Goal: Task Accomplishment & Management: Use online tool/utility

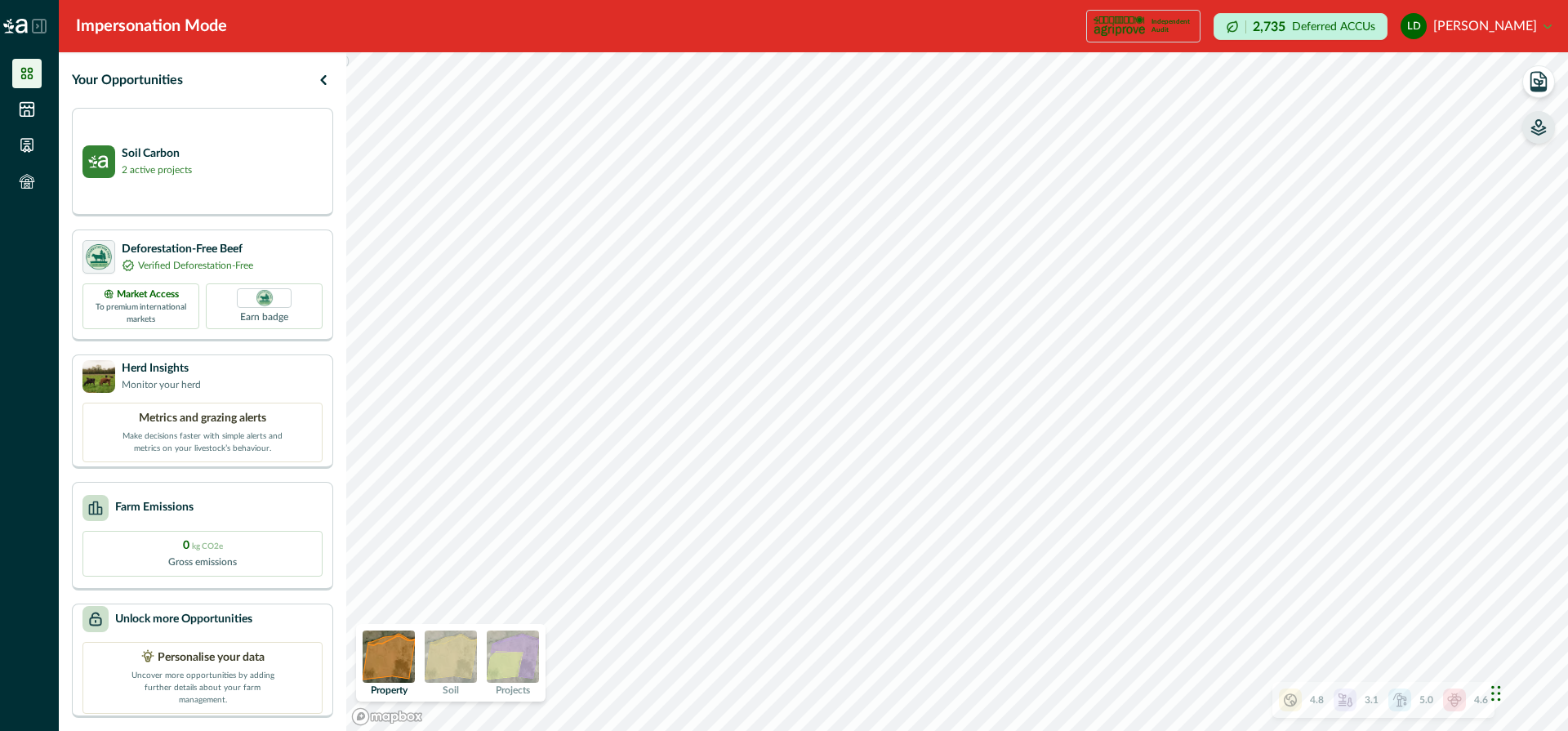
click at [1543, 129] on icon "button" at bounding box center [1539, 130] width 14 height 9
click at [1328, 136] on icon "button" at bounding box center [1333, 140] width 13 height 10
click at [1331, 139] on icon "button" at bounding box center [1333, 140] width 4 height 4
click at [1331, 139] on icon "button" at bounding box center [1333, 140] width 13 height 12
click at [1331, 139] on icon "button" at bounding box center [1333, 140] width 4 height 4
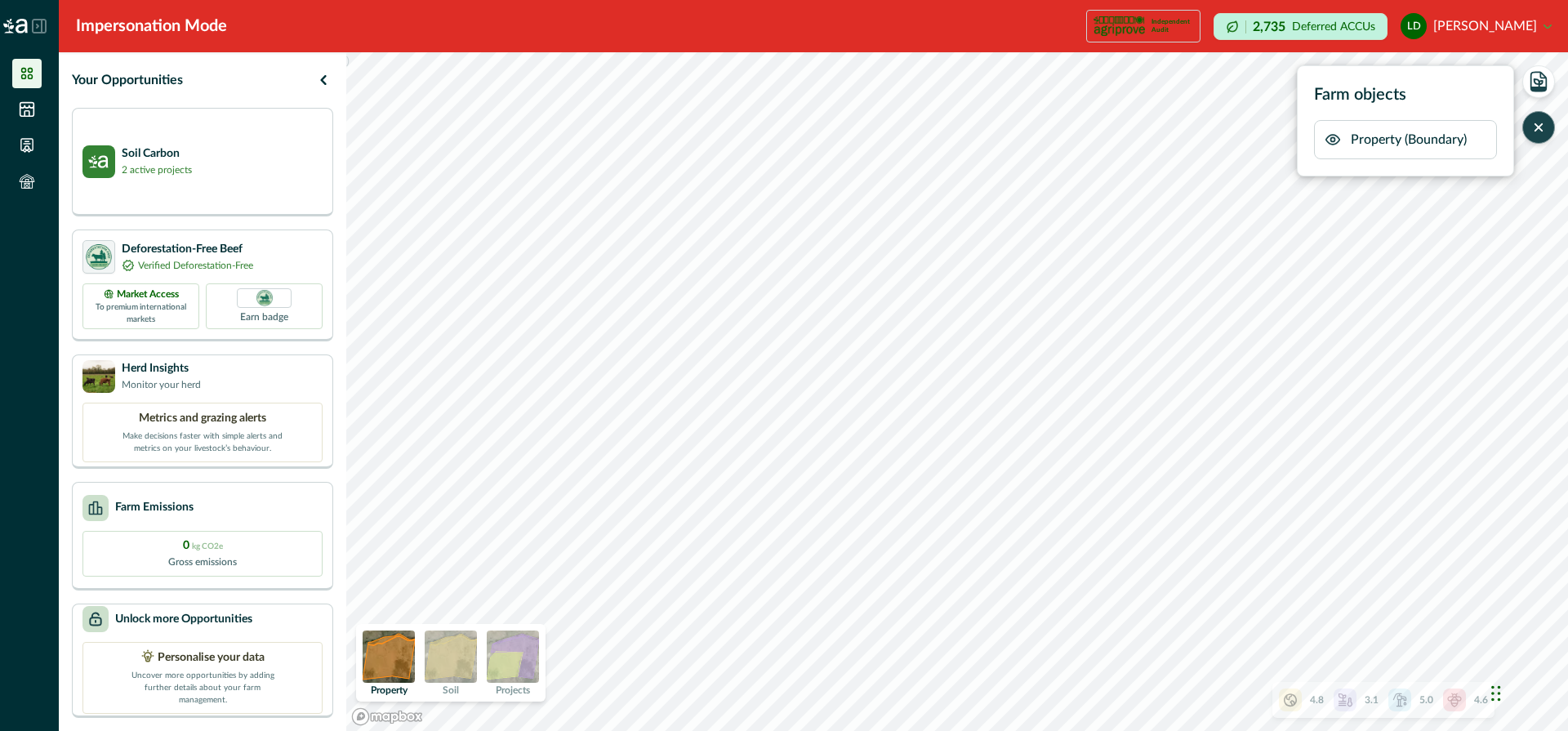
click at [522, 661] on img at bounding box center [512, 656] width 53 height 53
click at [455, 657] on img at bounding box center [450, 656] width 53 height 53
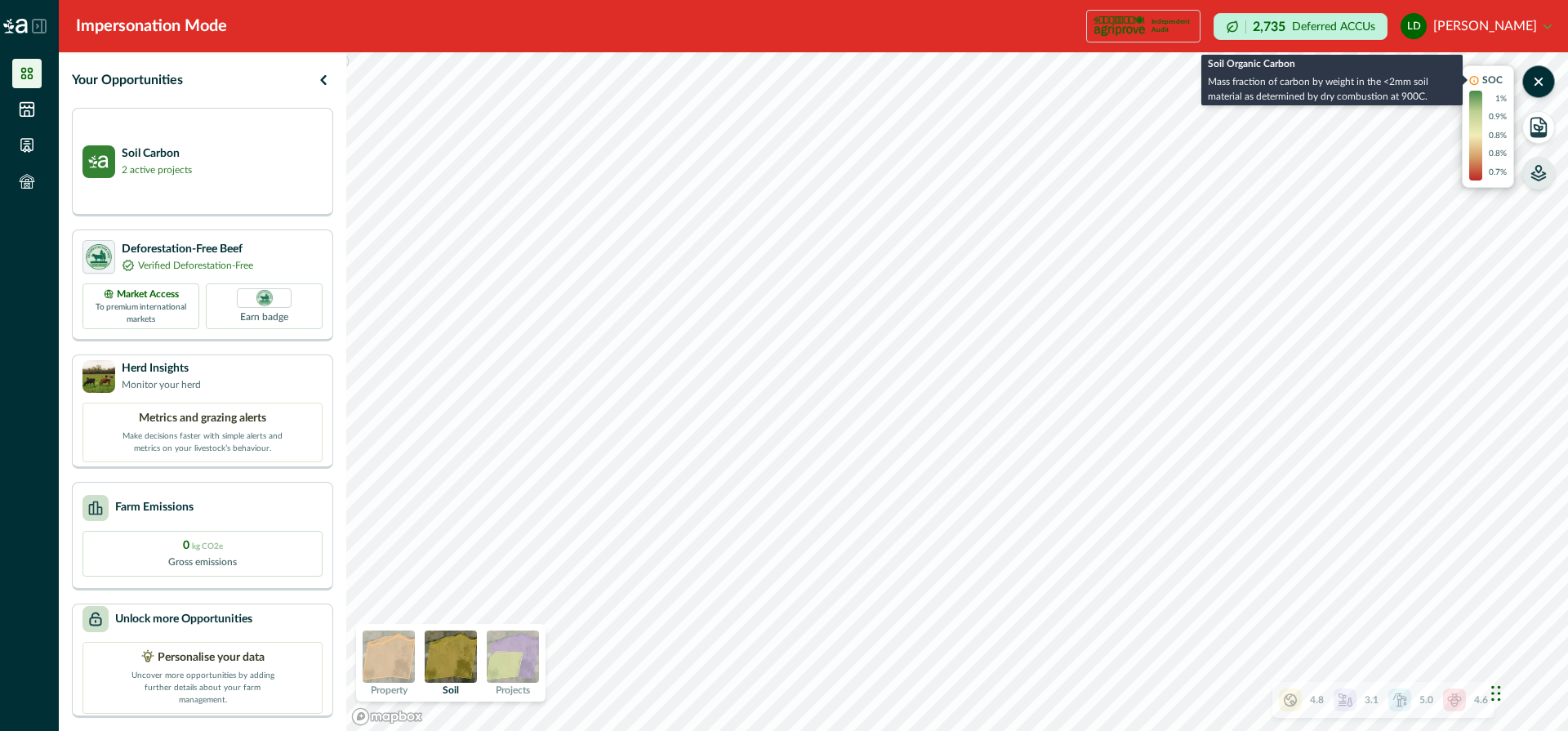
click at [1471, 78] on icon at bounding box center [1474, 80] width 10 height 11
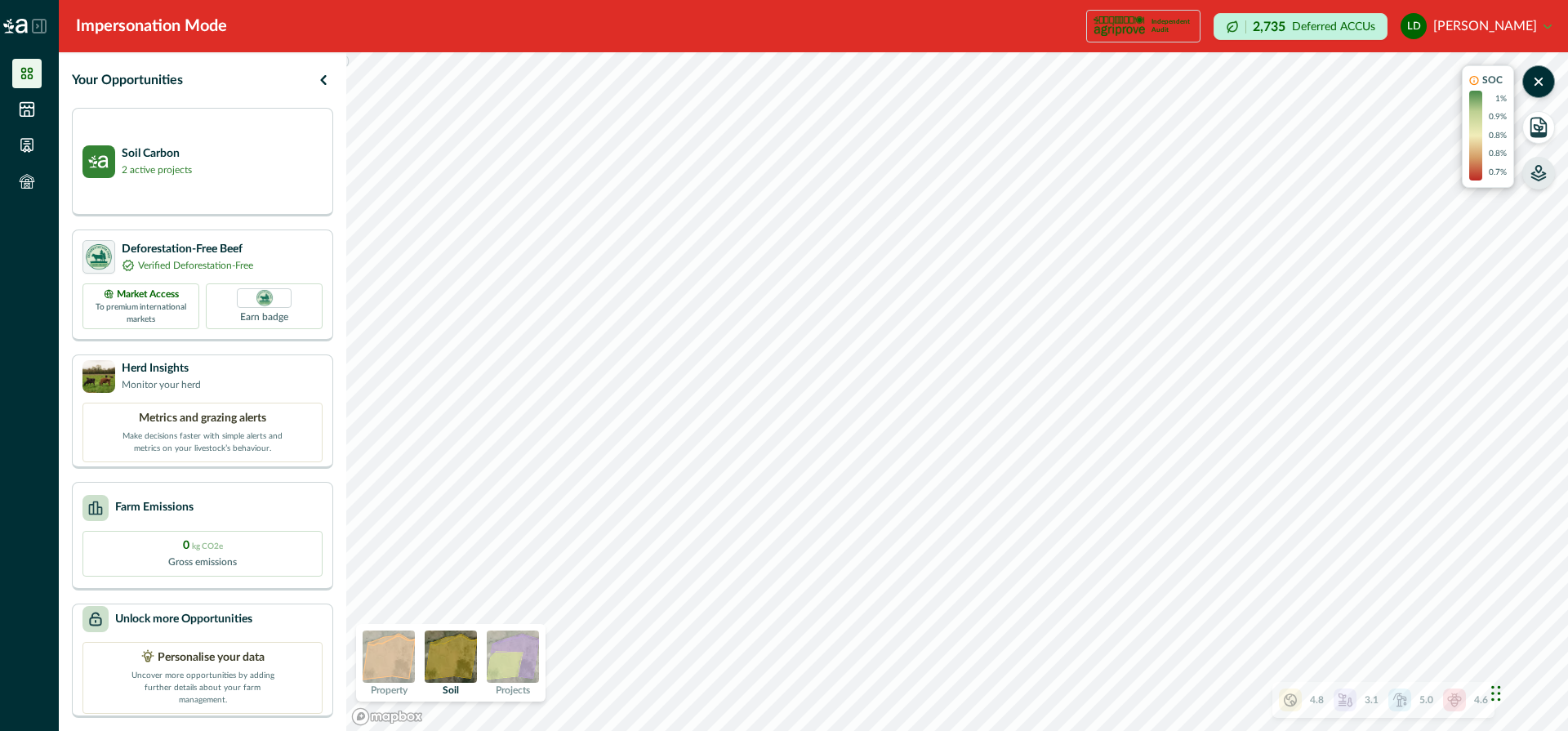
click at [1471, 78] on icon at bounding box center [1474, 80] width 10 height 11
click at [177, 164] on p "2 active projects" at bounding box center [156, 168] width 70 height 14
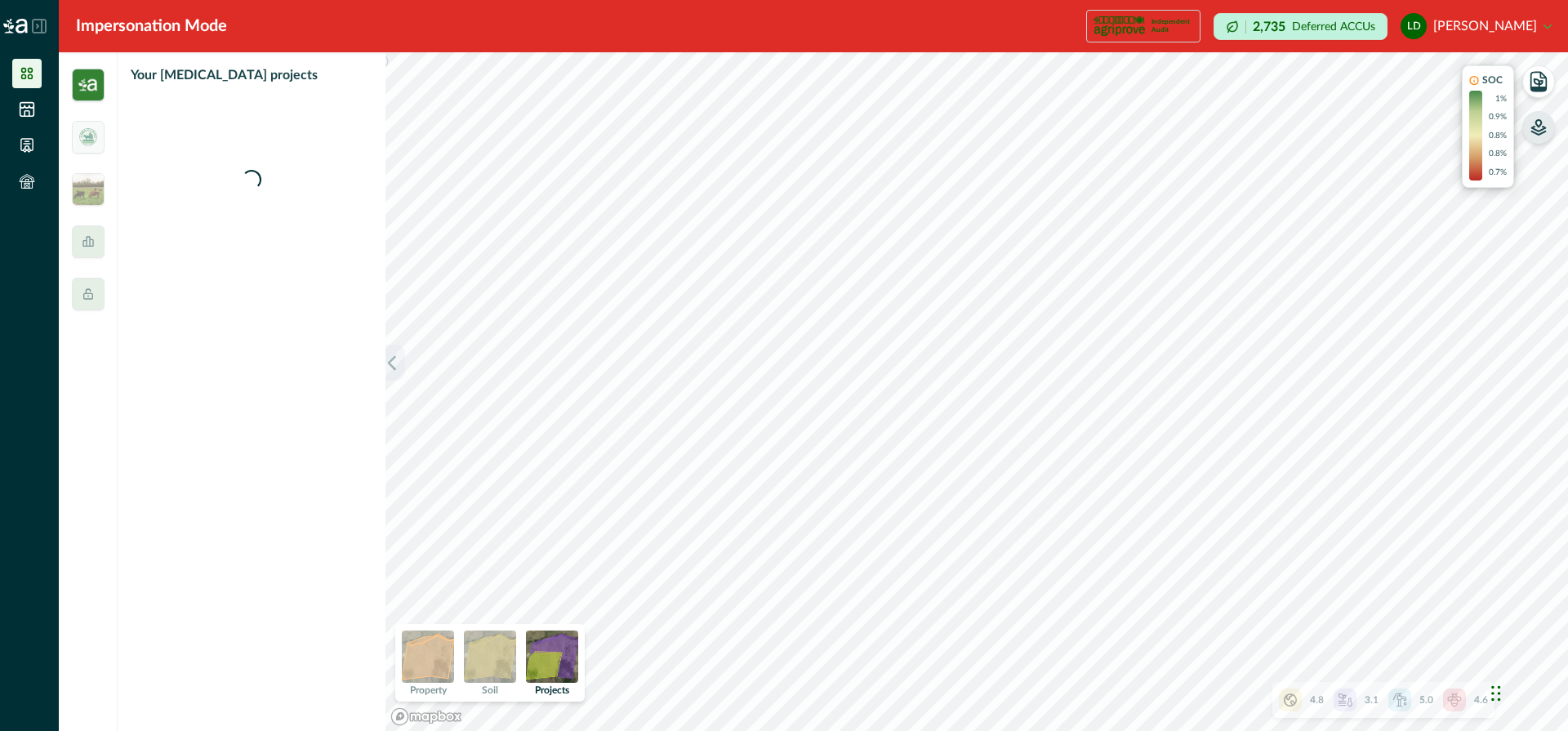
click at [397, 351] on button "button" at bounding box center [395, 363] width 20 height 36
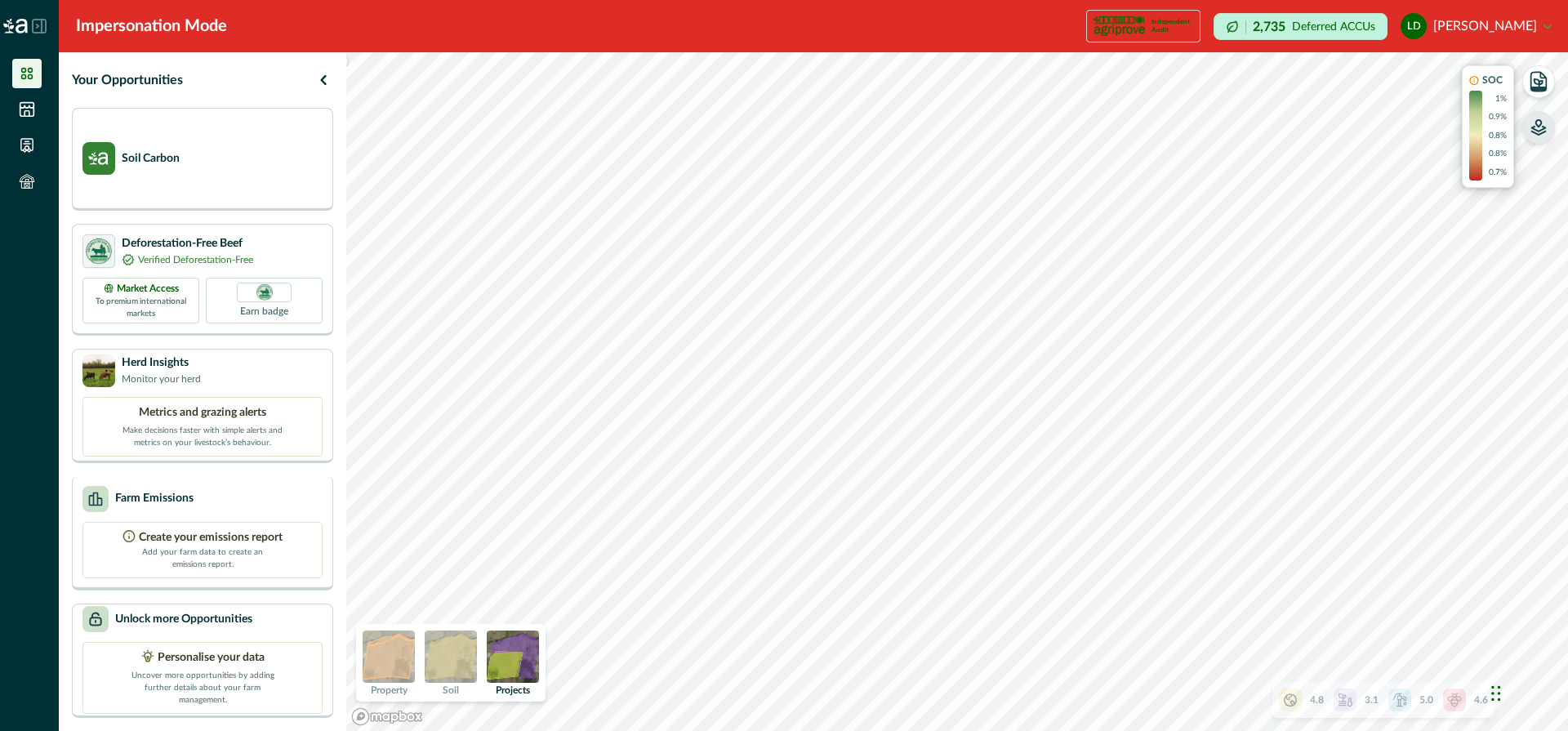
click at [195, 494] on div "Farm Emissions" at bounding box center [202, 498] width 240 height 26
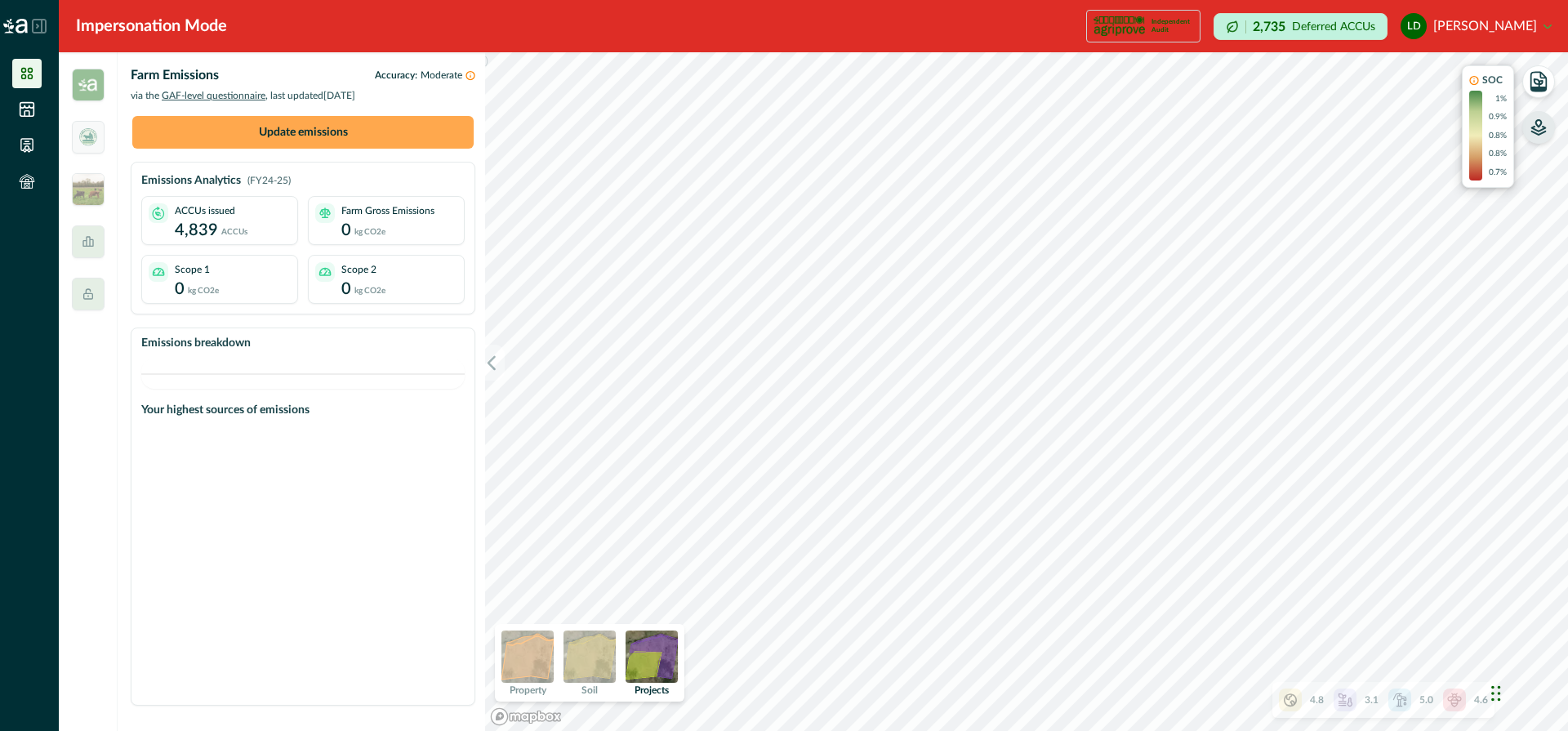
click at [389, 133] on button "Update emissions" at bounding box center [302, 132] width 341 height 32
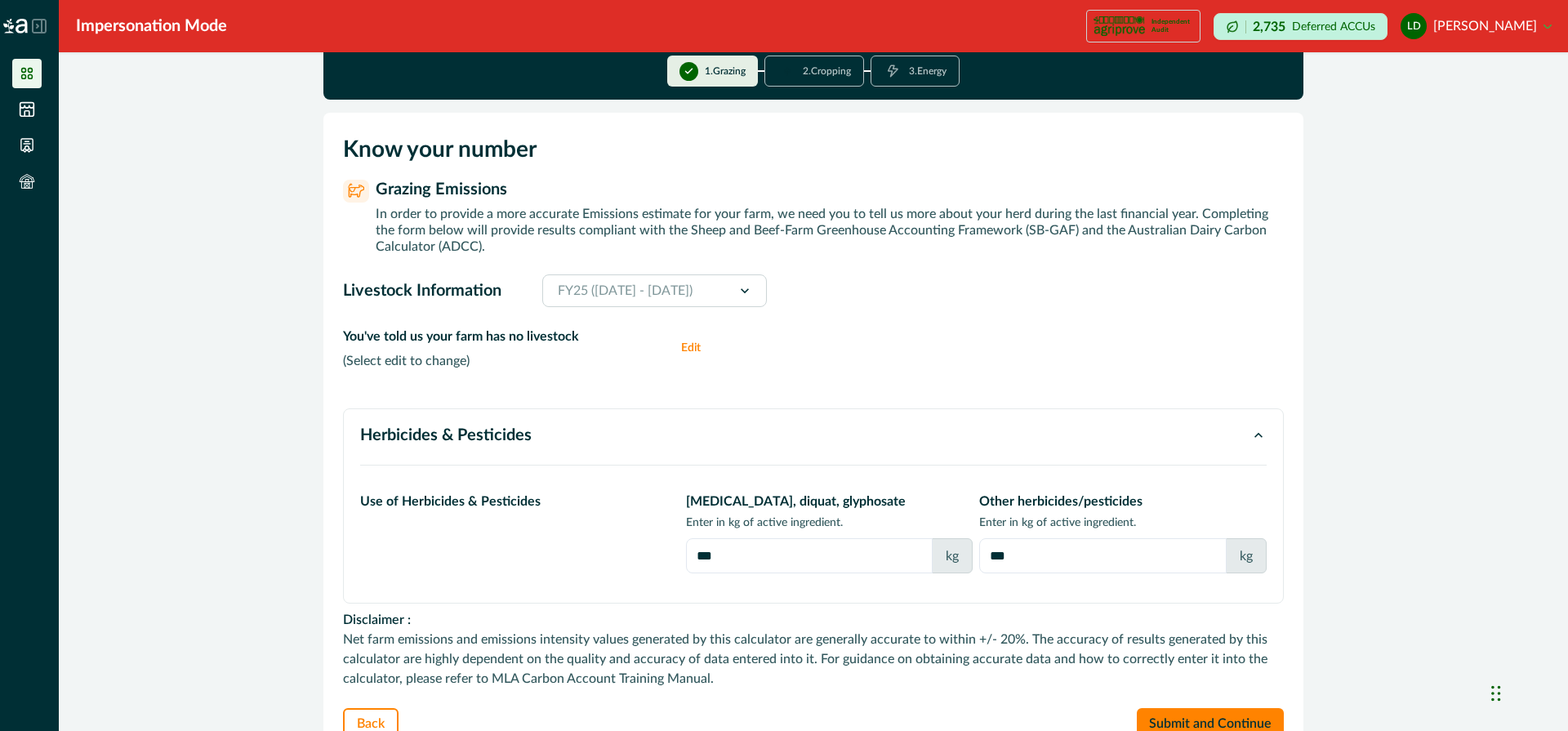
scroll to position [14, 0]
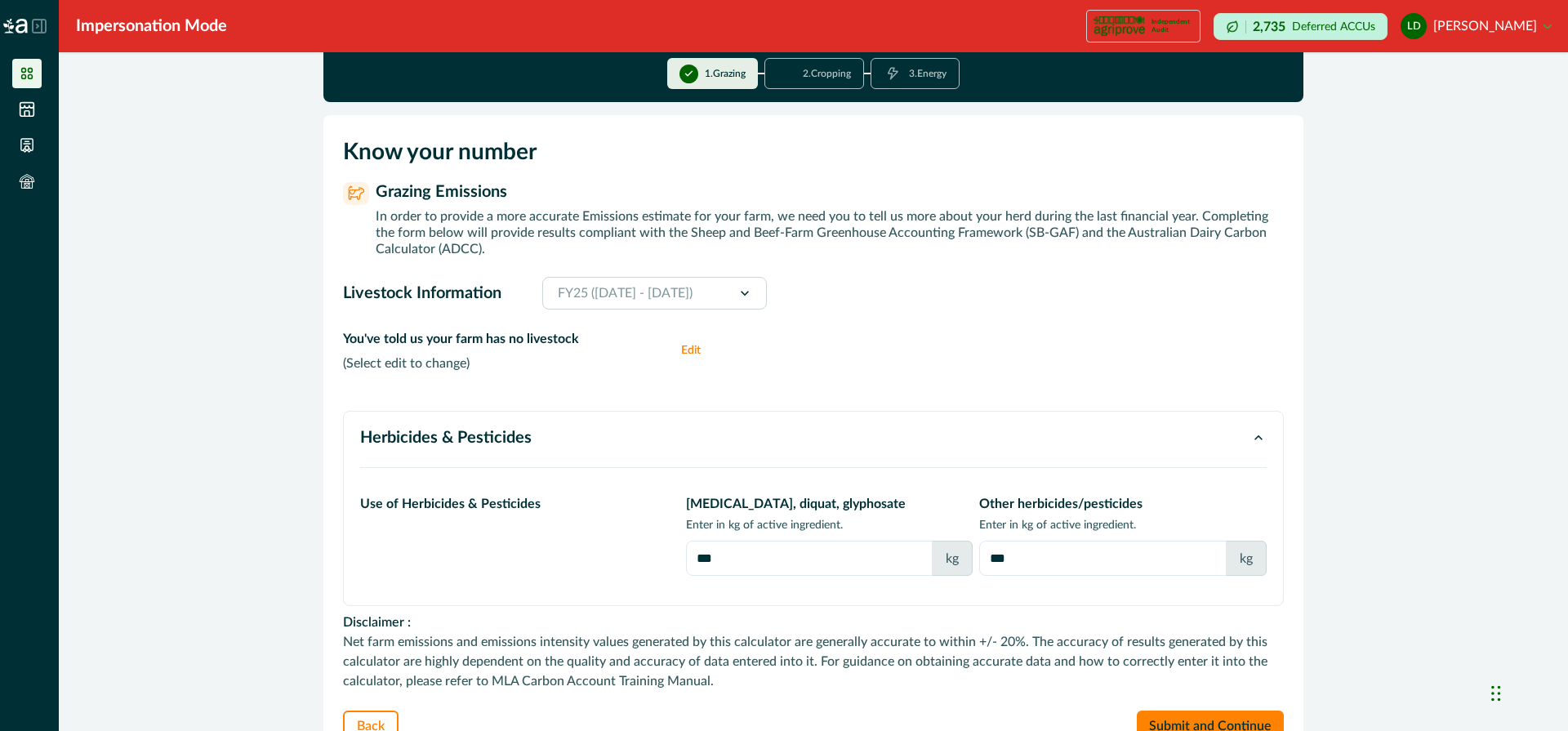
click at [751, 289] on div "FY25 (July 2024 - June 2025)" at bounding box center [626, 293] width 250 height 32
click at [690, 348] on button "Edit" at bounding box center [697, 350] width 33 height 42
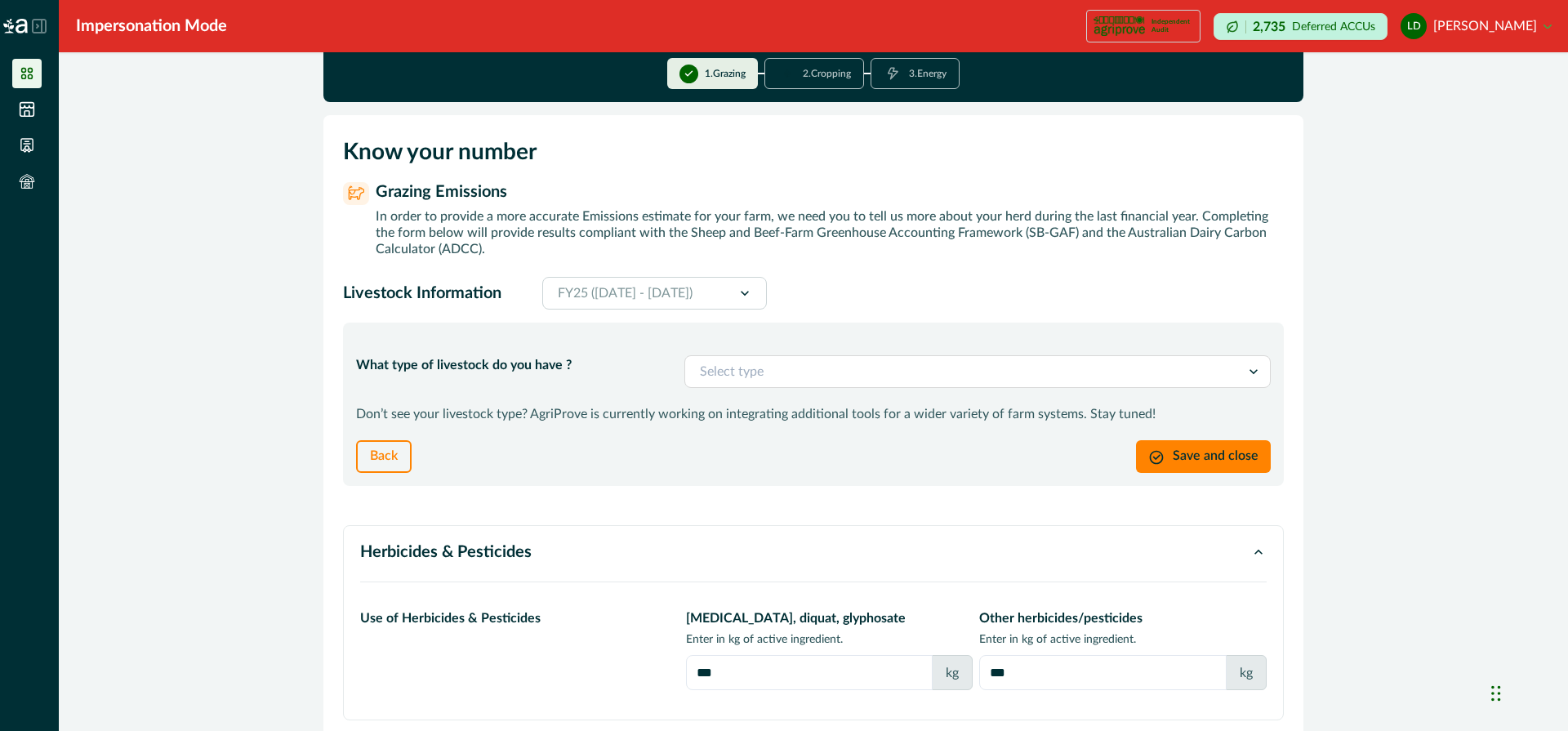
click at [737, 380] on div at bounding box center [963, 372] width 526 height 23
click at [647, 378] on div "What type of livestock do you have ?" at bounding box center [513, 372] width 316 height 32
click at [736, 369] on div at bounding box center [963, 372] width 526 height 23
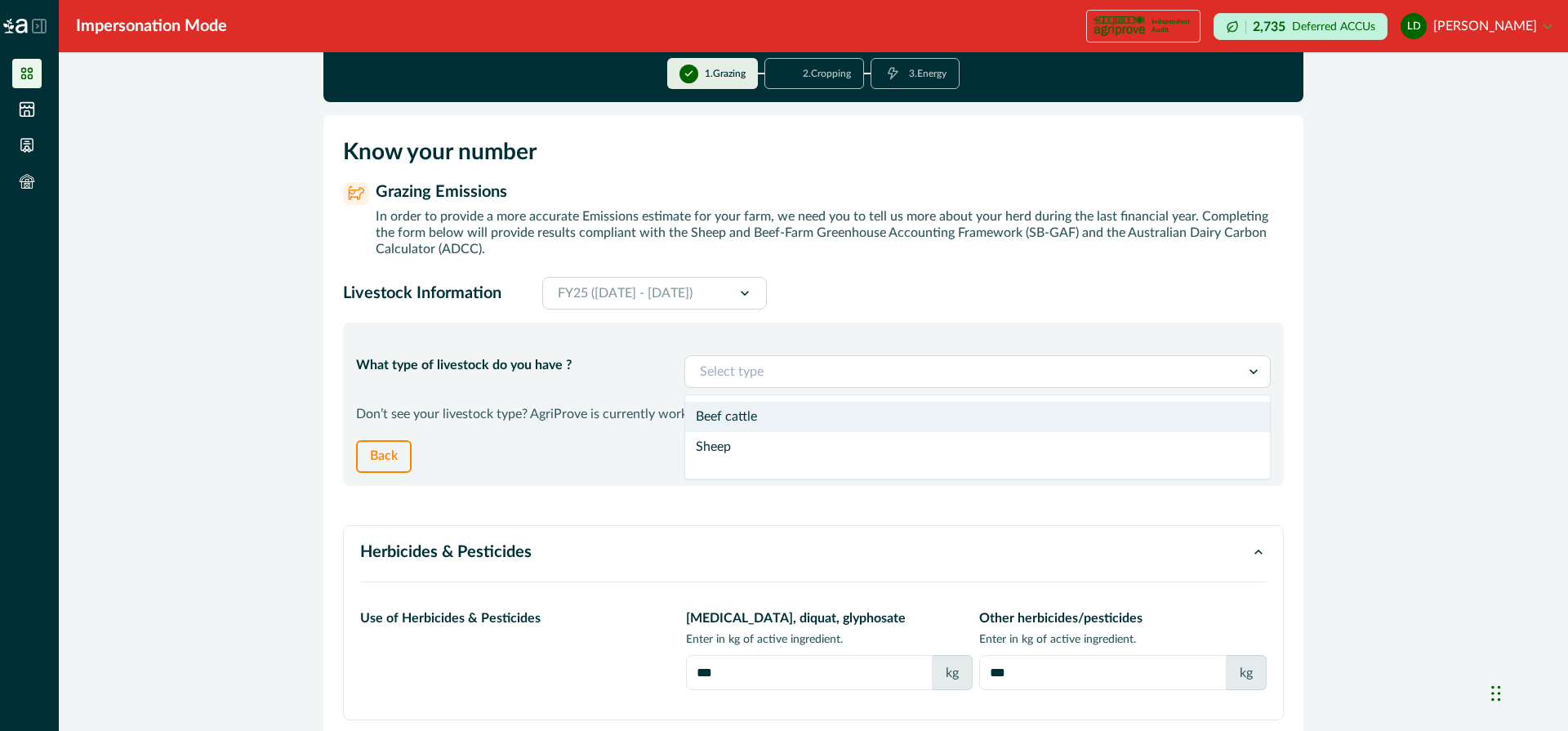
click at [749, 414] on div "Beef cattle" at bounding box center [978, 417] width 585 height 31
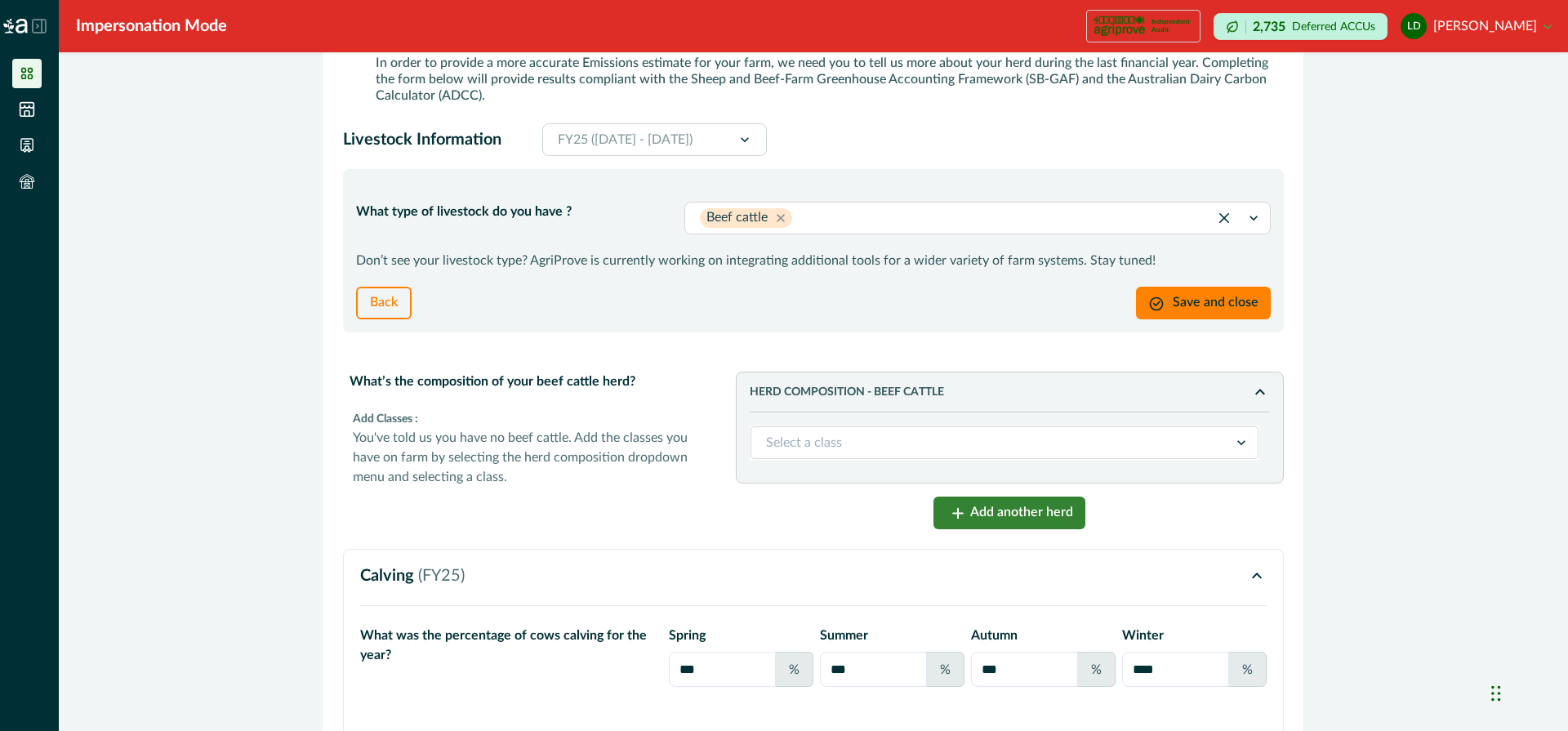
scroll to position [176, 0]
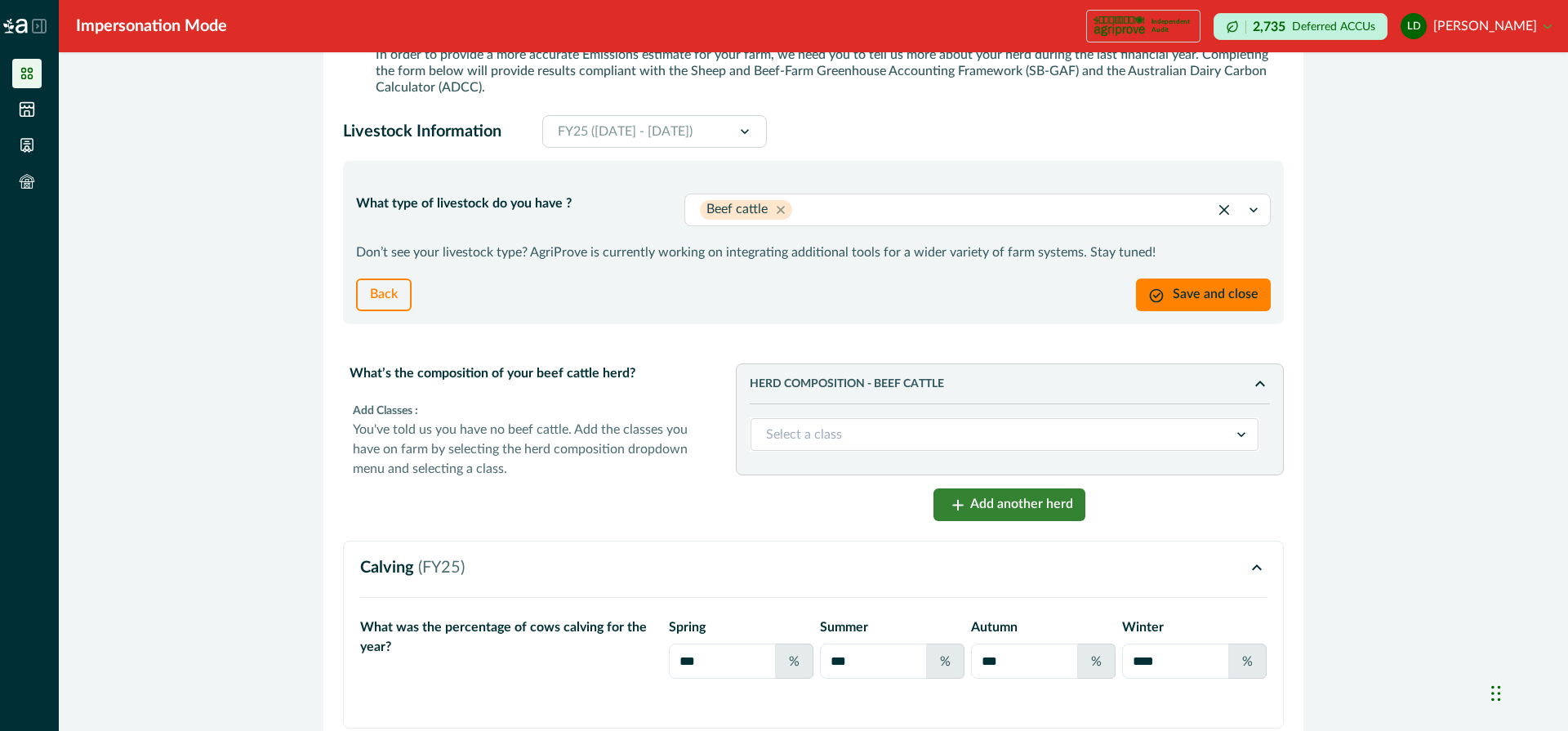
click at [801, 433] on div at bounding box center [990, 435] width 448 height 23
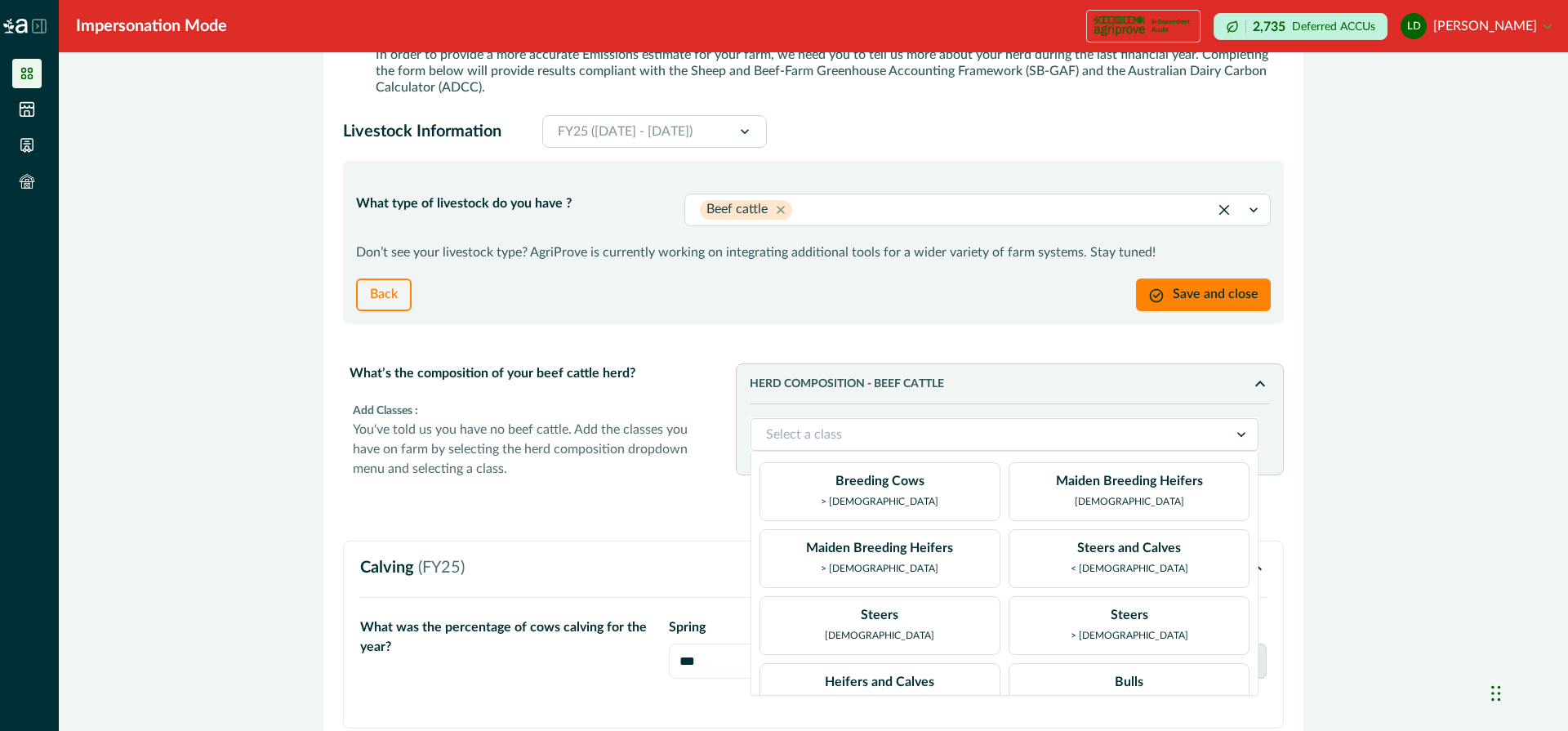
click at [679, 488] on div "What’s the composition of your beef cattle herd? Add Classes : You've told us y…" at bounding box center [533, 441] width 380 height 171
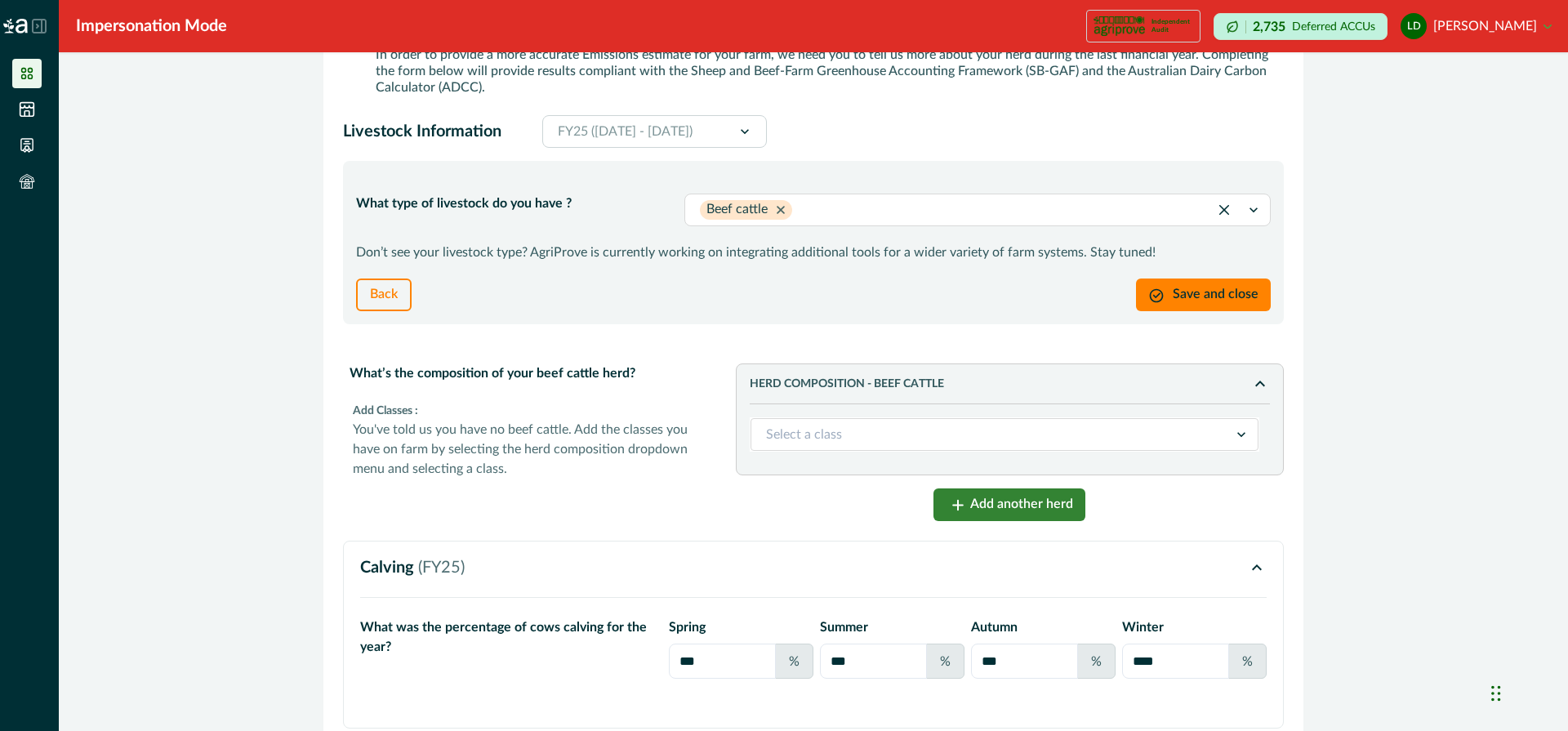
click at [781, 207] on icon "Remove Beef cattle" at bounding box center [780, 209] width 14 height 14
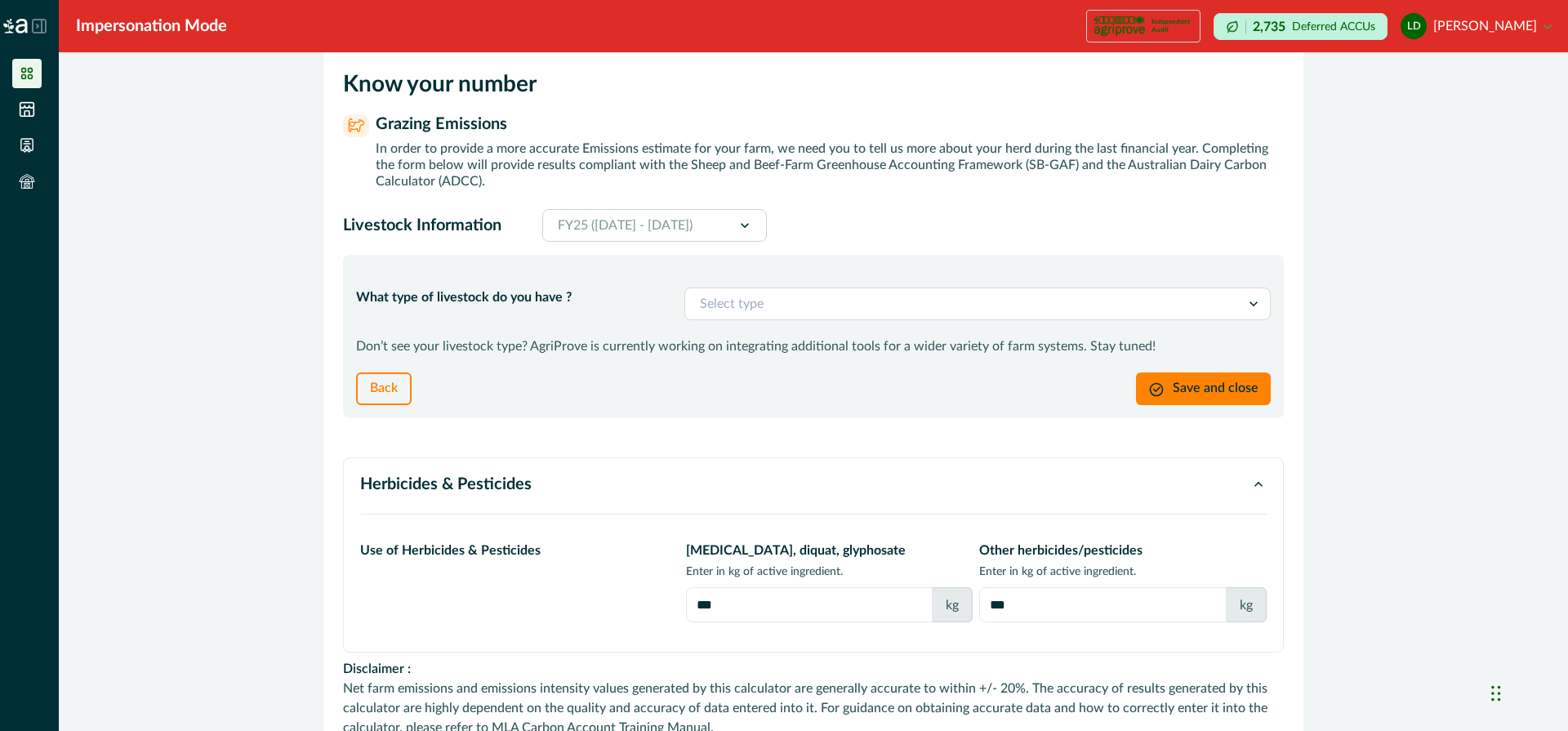
scroll to position [0, 0]
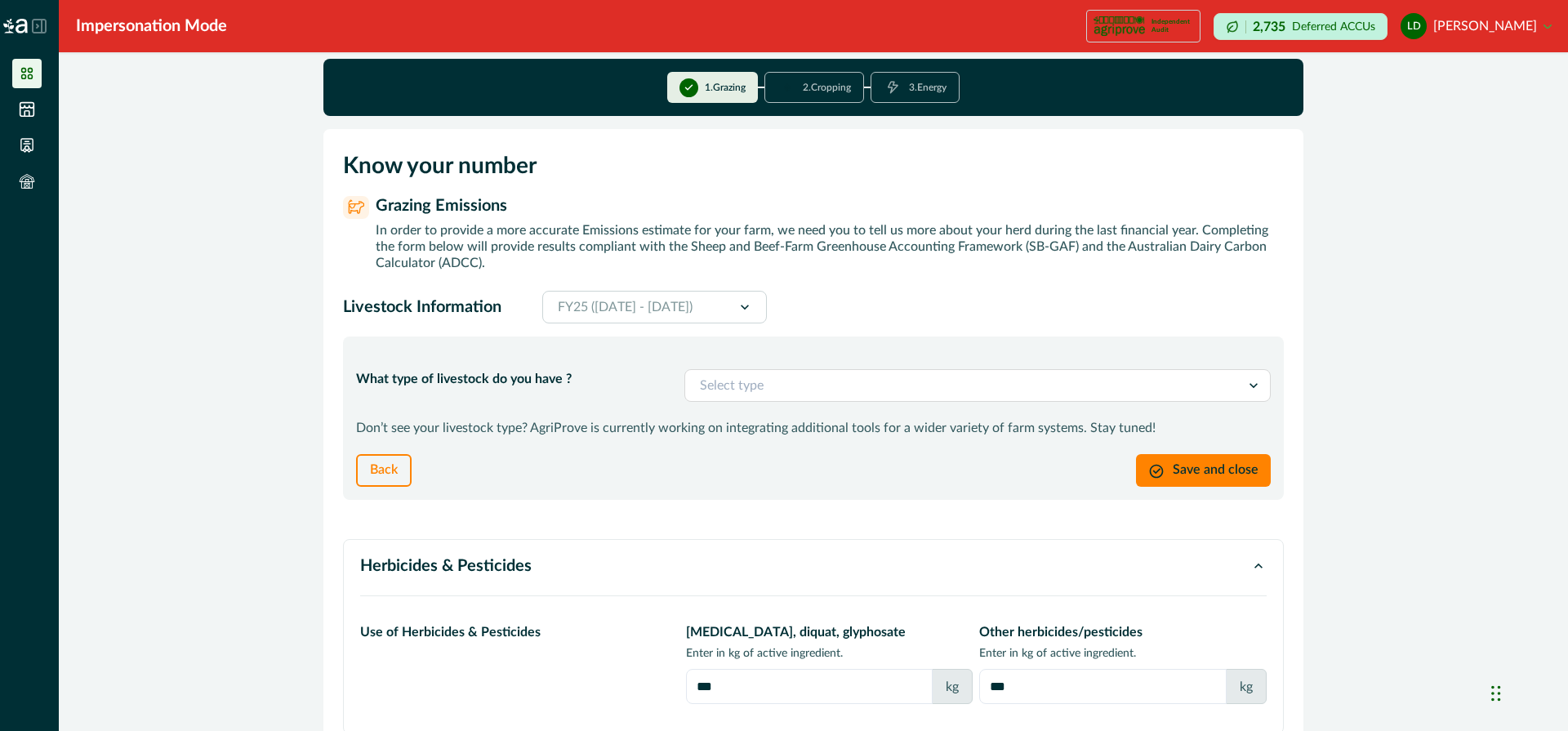
click at [39, 27] on icon at bounding box center [38, 26] width 14 height 14
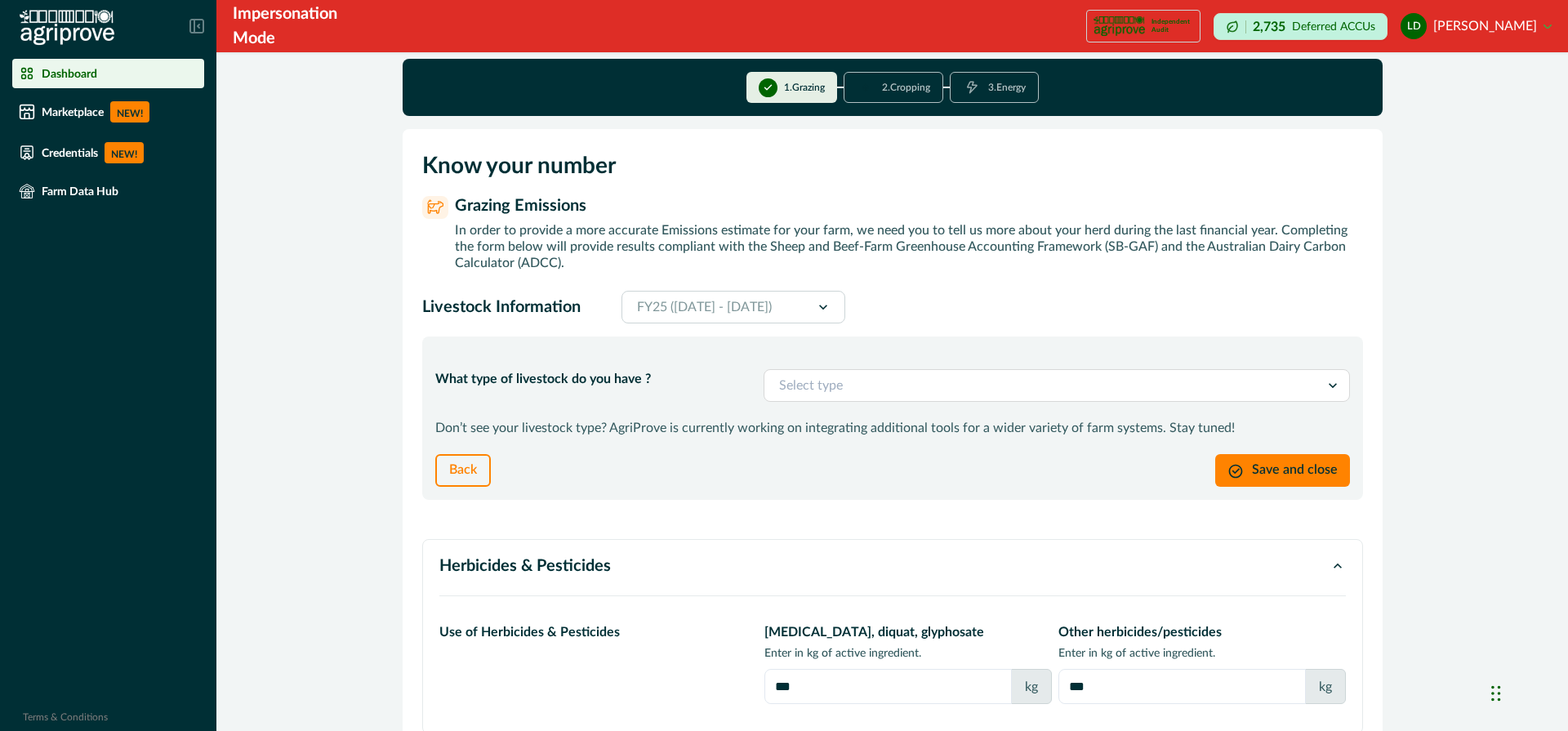
click at [195, 20] on icon at bounding box center [196, 26] width 14 height 14
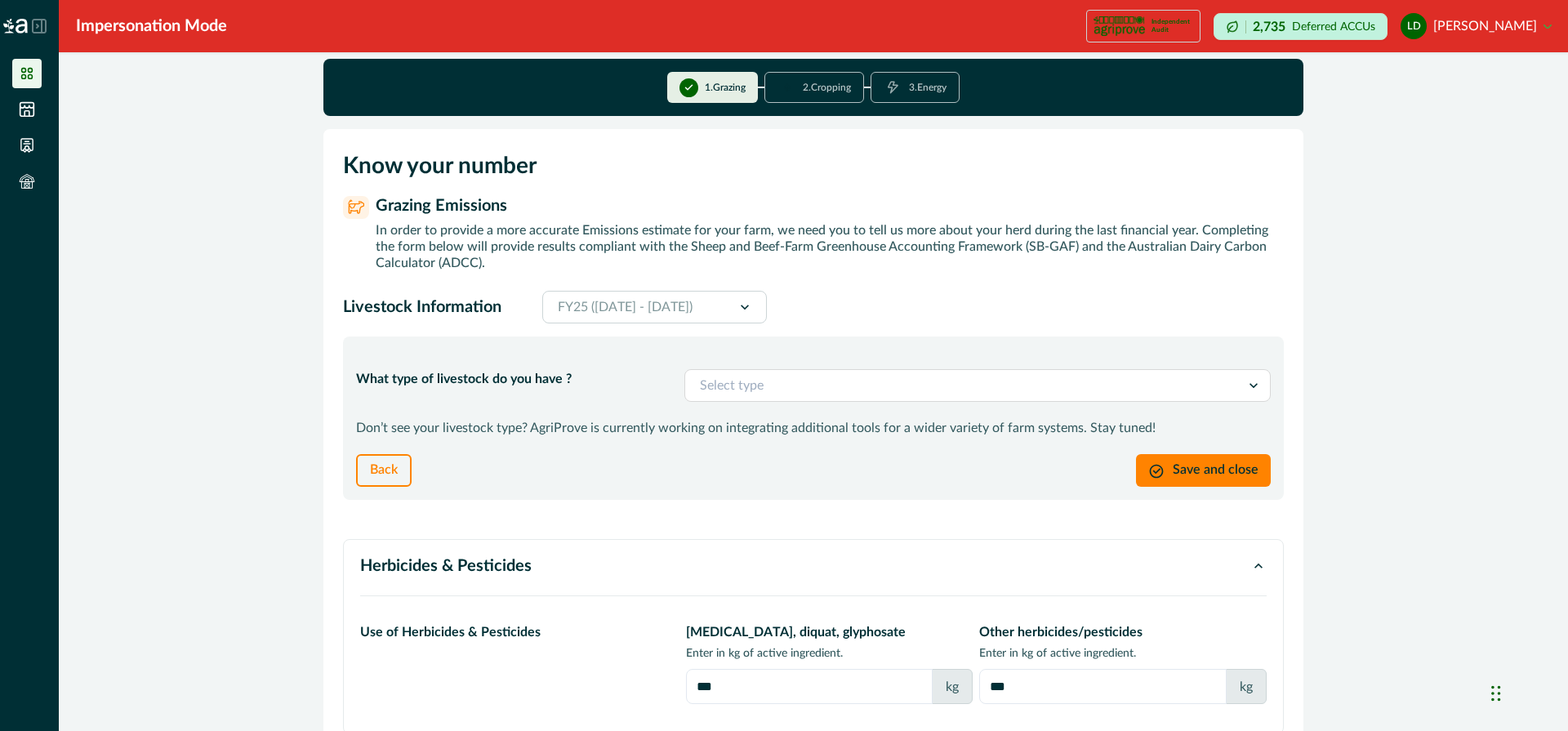
click at [26, 71] on icon at bounding box center [27, 73] width 16 height 16
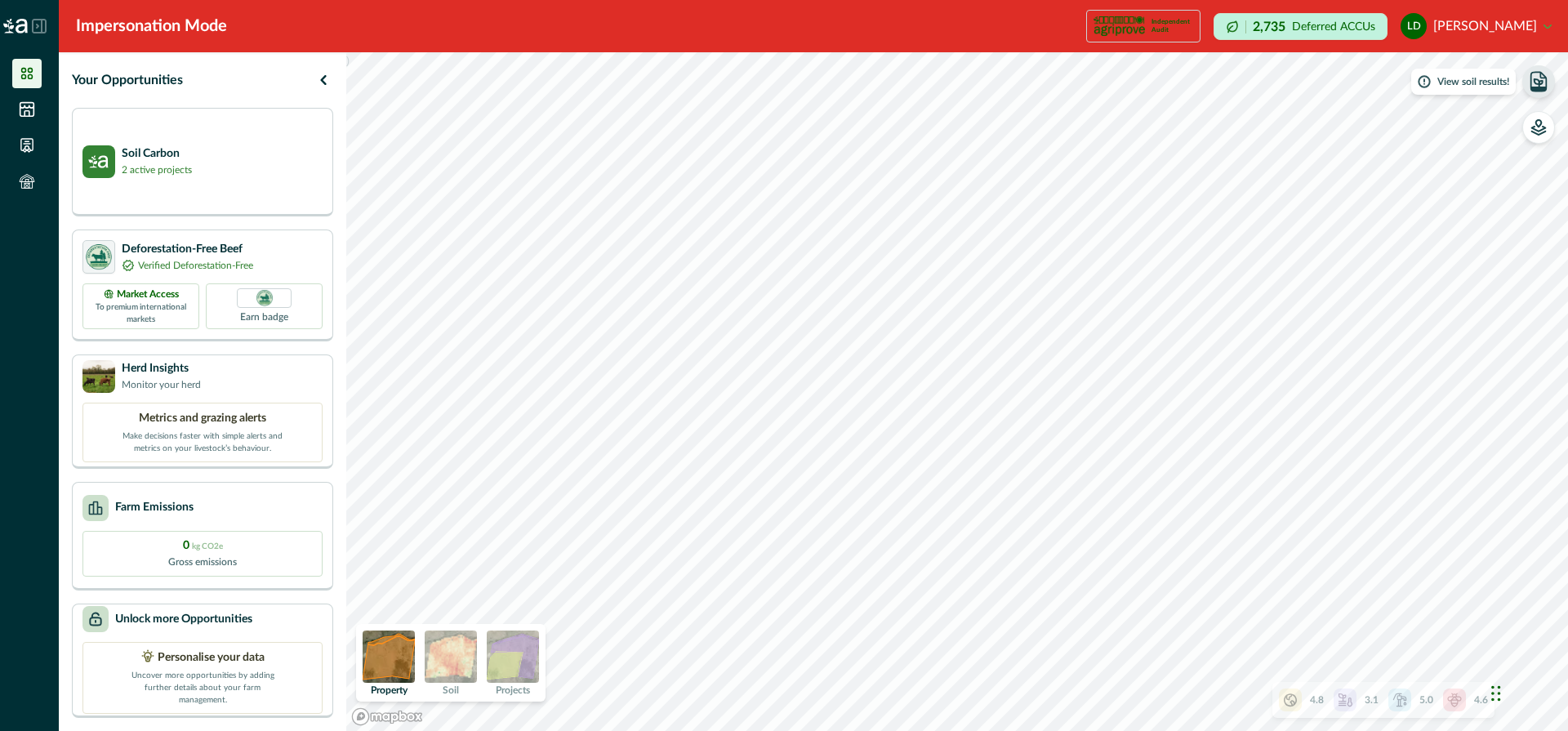
click at [1541, 82] on icon "button" at bounding box center [1538, 83] width 9 height 8
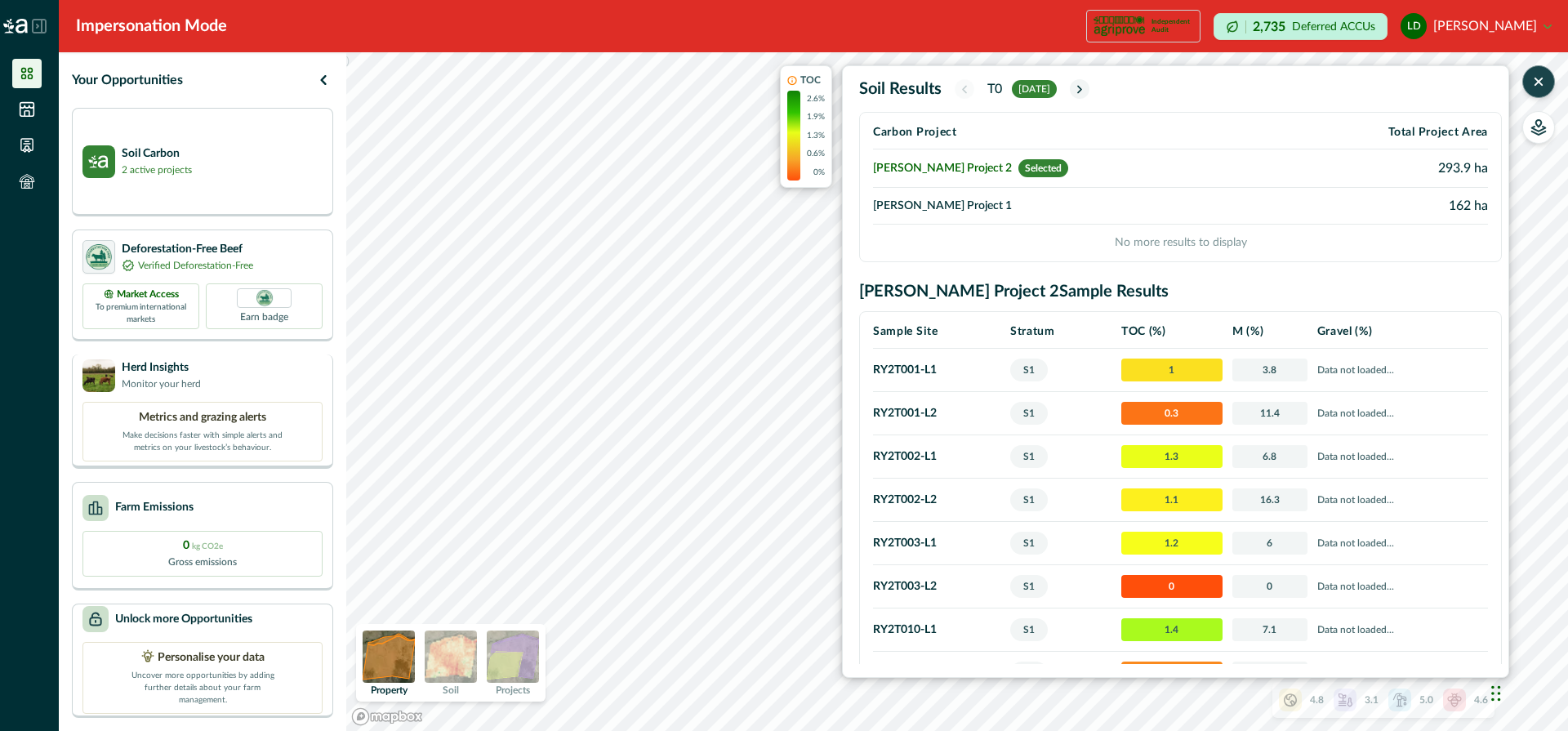
click at [284, 416] on div "Your Opportunities Soil Carbon 2 active projects Deforestation-Free Beef Verifi…" at bounding box center [814, 392] width 1510 height 678
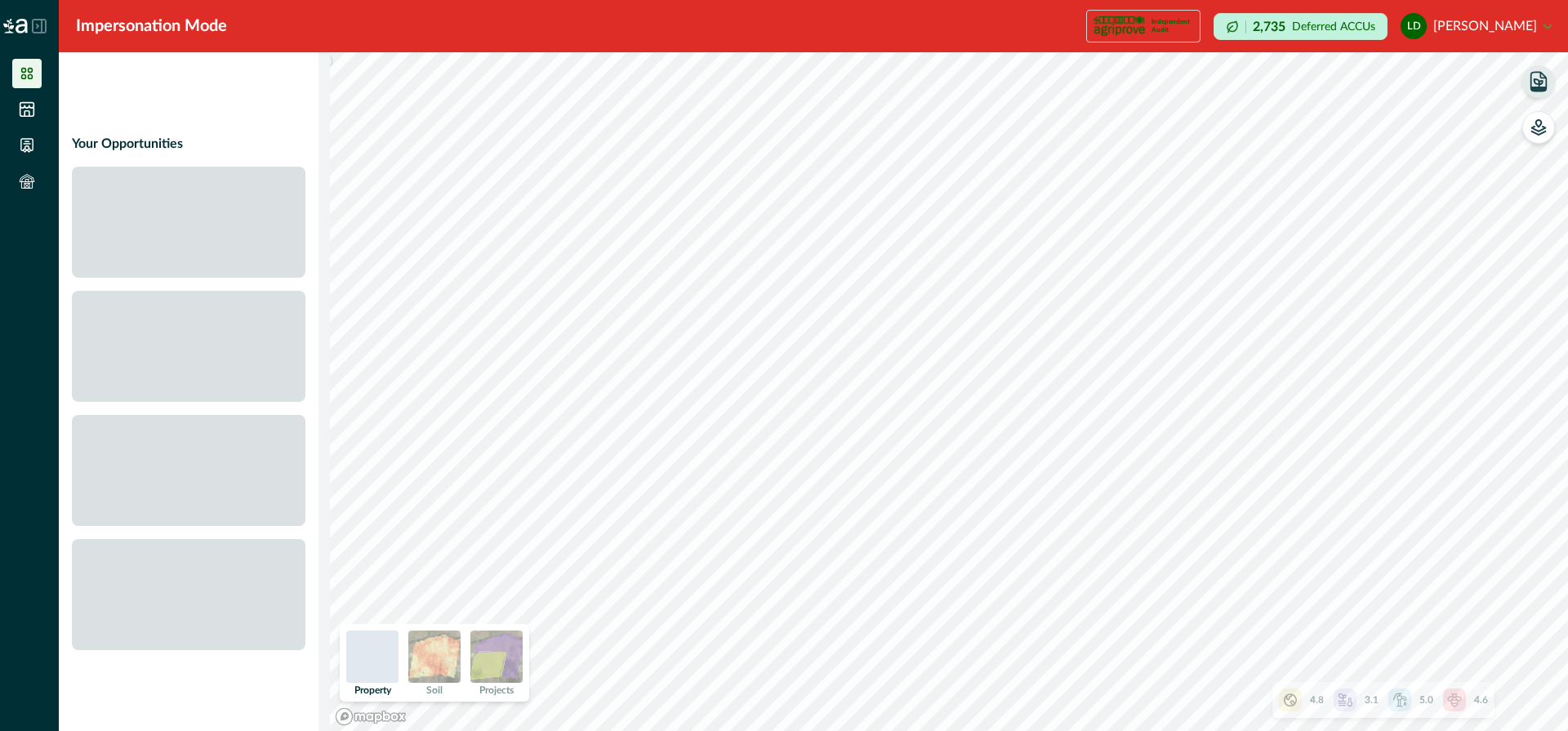
click at [1541, 86] on icon "button" at bounding box center [1539, 81] width 23 height 23
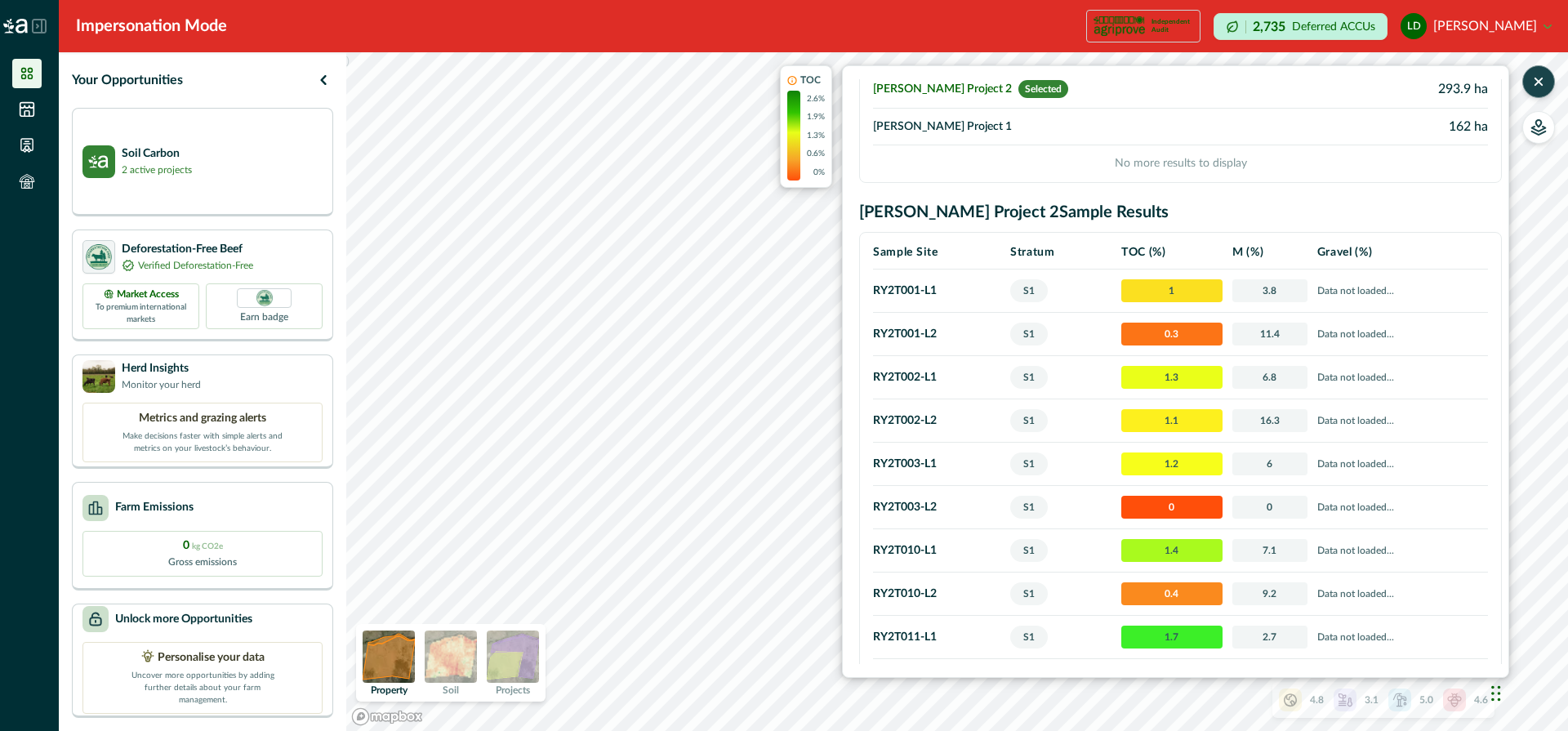
scroll to position [84, 0]
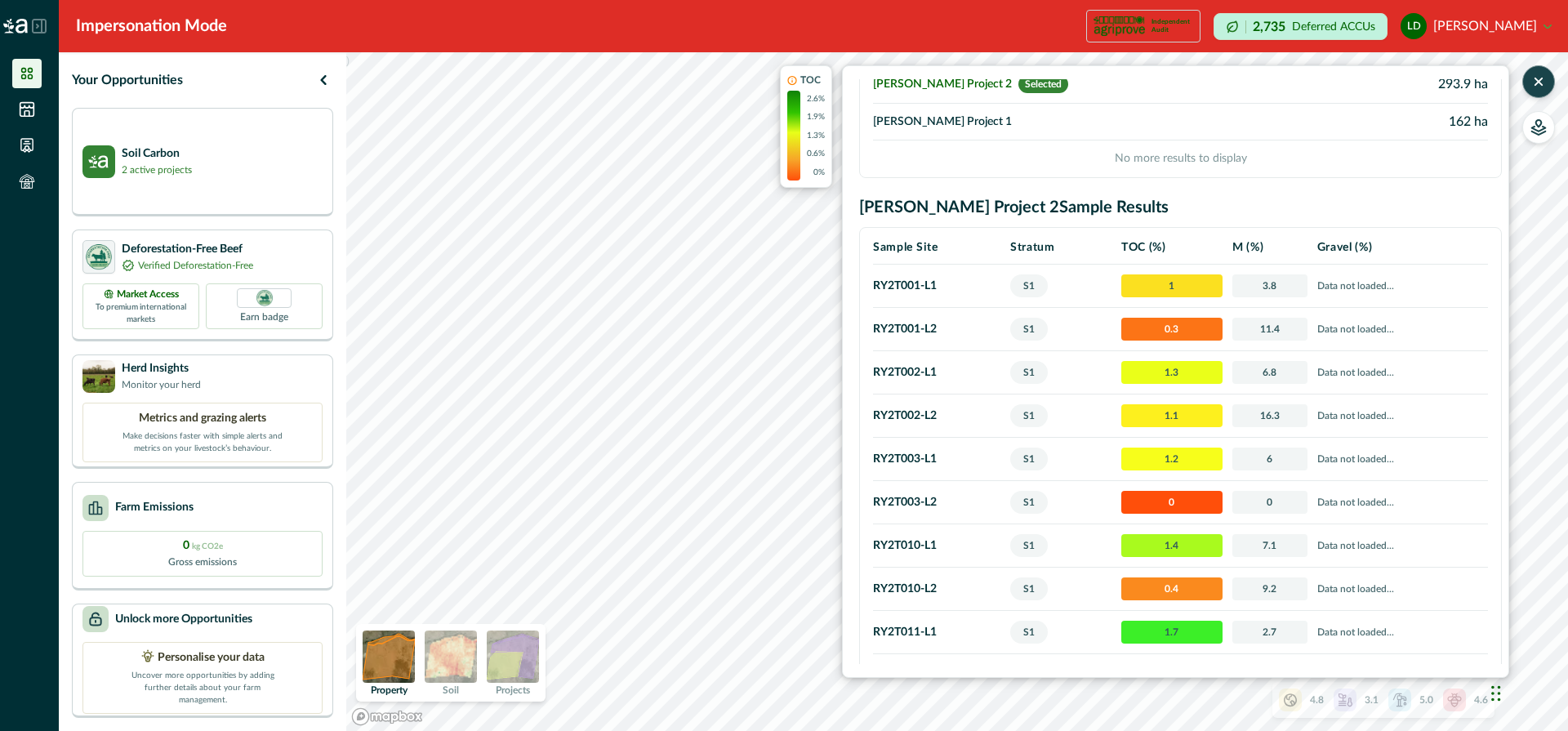
click at [946, 122] on td "[PERSON_NAME] Project 1" at bounding box center [1077, 121] width 407 height 36
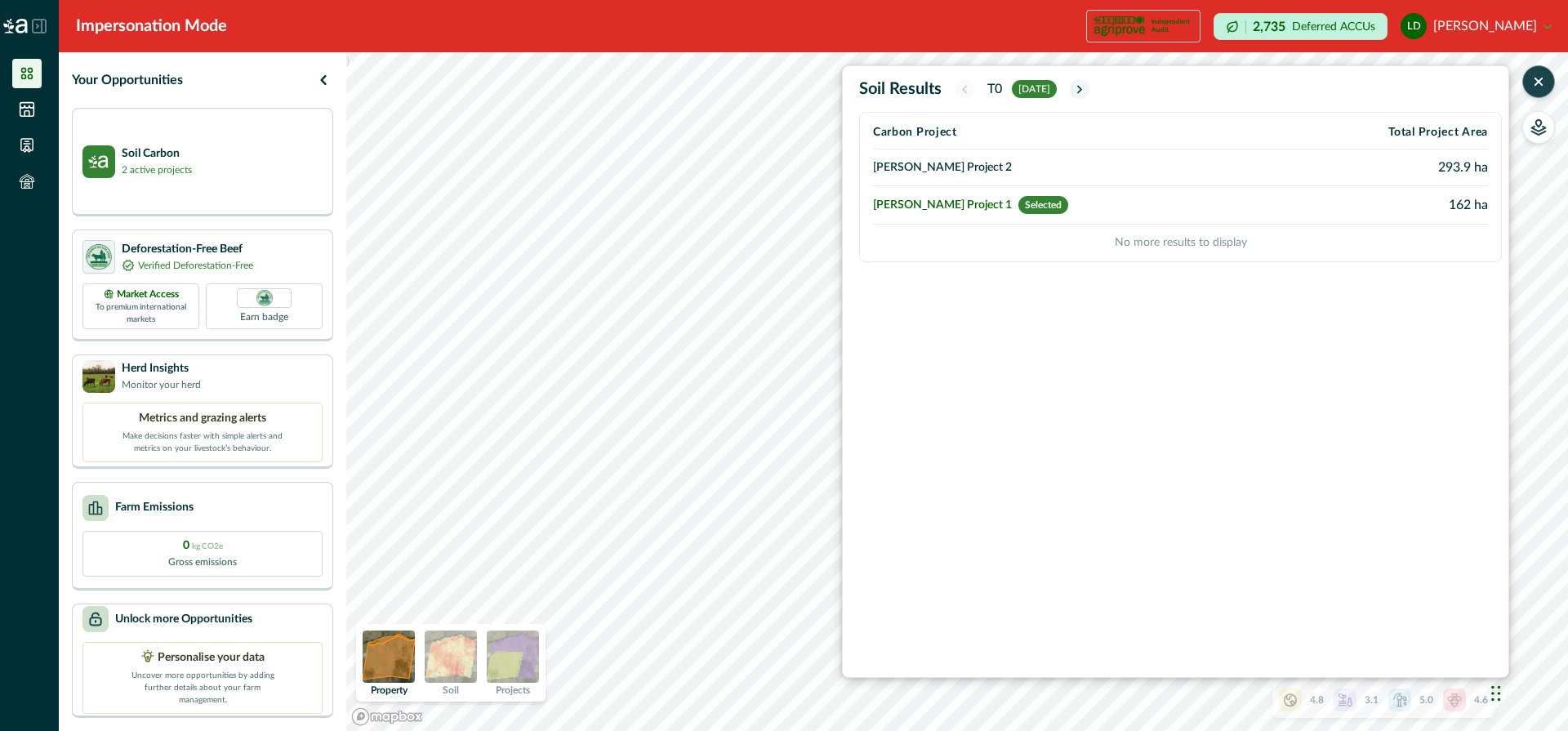
click at [943, 159] on td "[PERSON_NAME] Project 2" at bounding box center [1077, 167] width 407 height 36
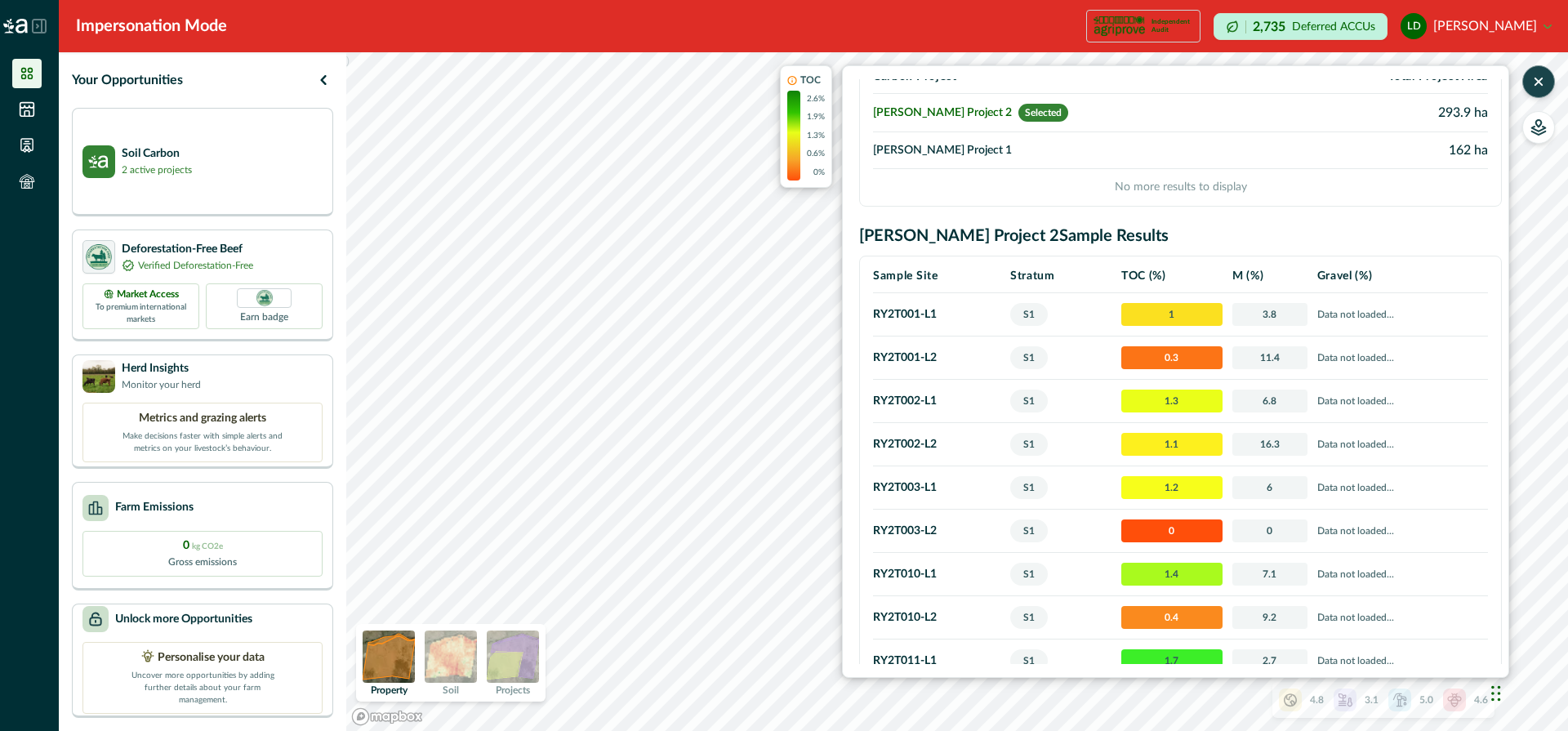
scroll to position [61, 0]
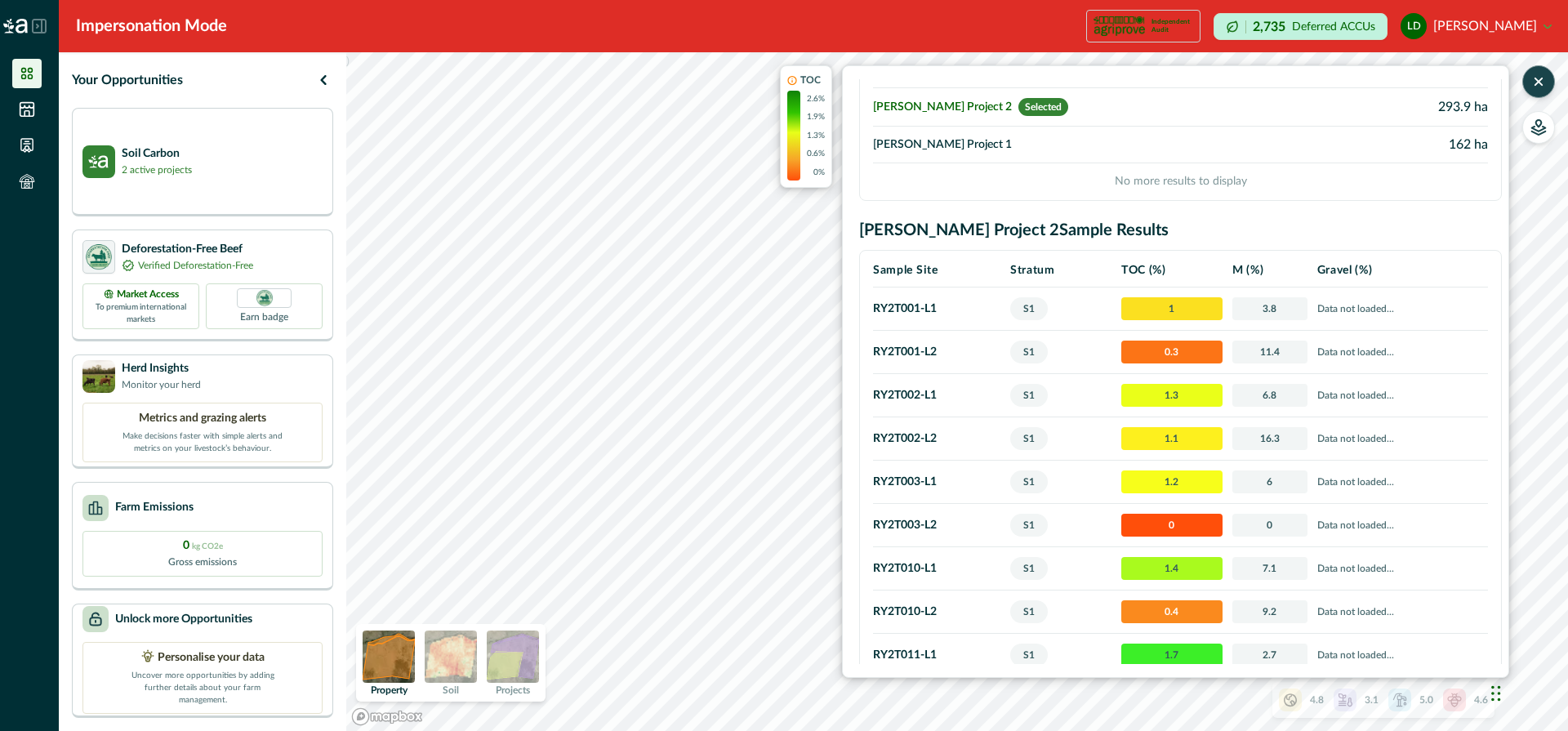
click at [241, 352] on div "Your Opportunities Soil Carbon 2 active projects Deforestation-Free Beef Verifi…" at bounding box center [814, 392] width 1510 height 678
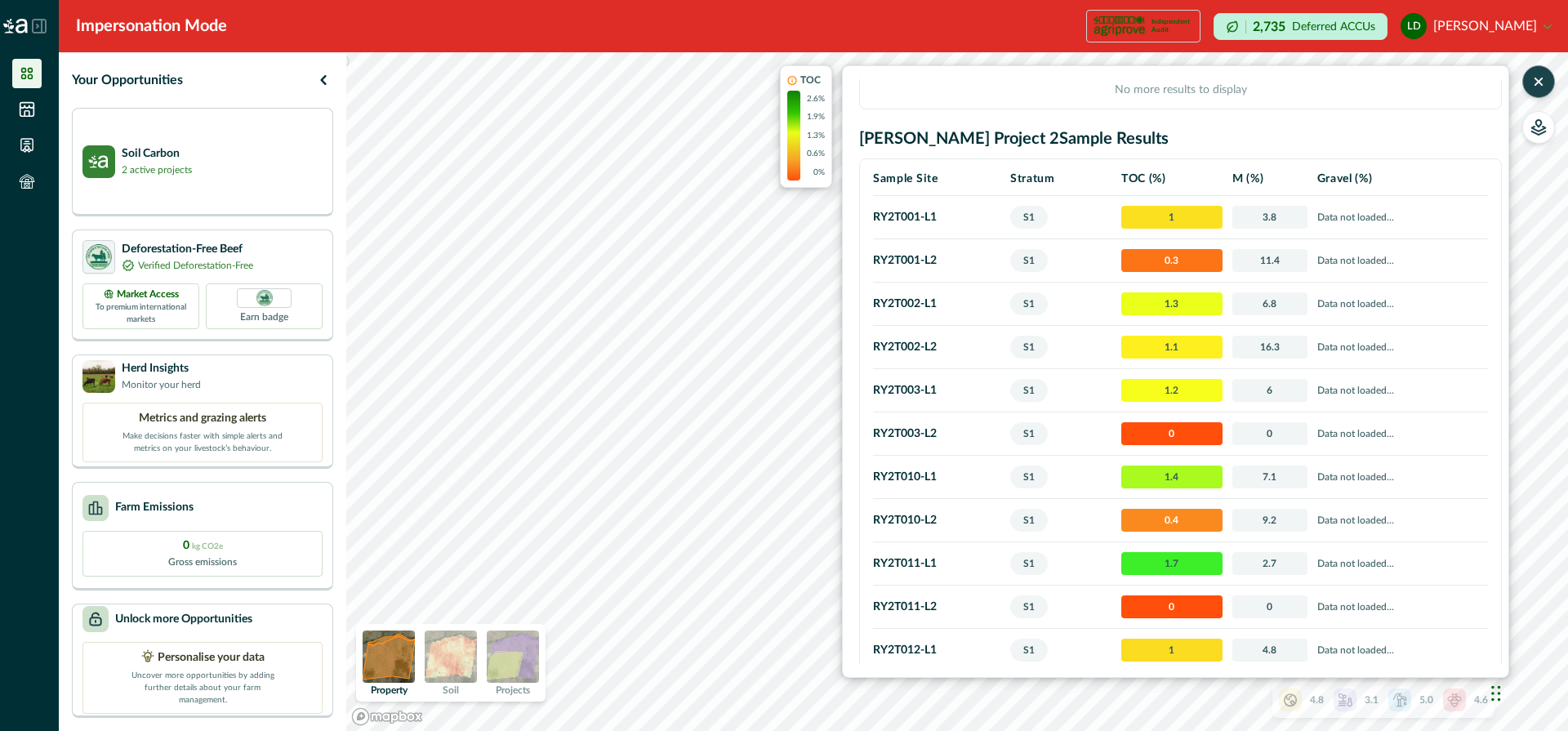
scroll to position [159, 0]
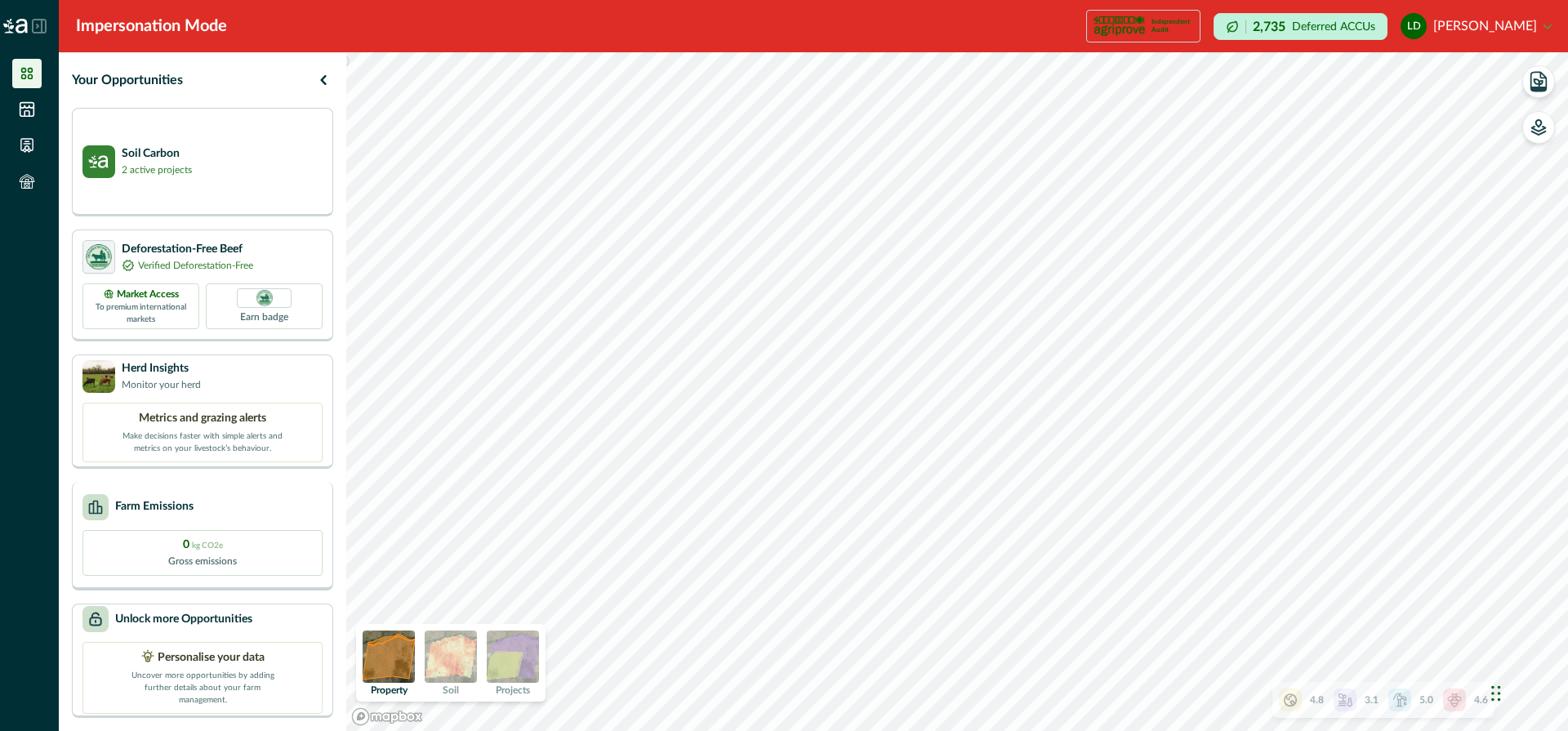
click at [280, 497] on div "Farm Emissions" at bounding box center [202, 506] width 240 height 26
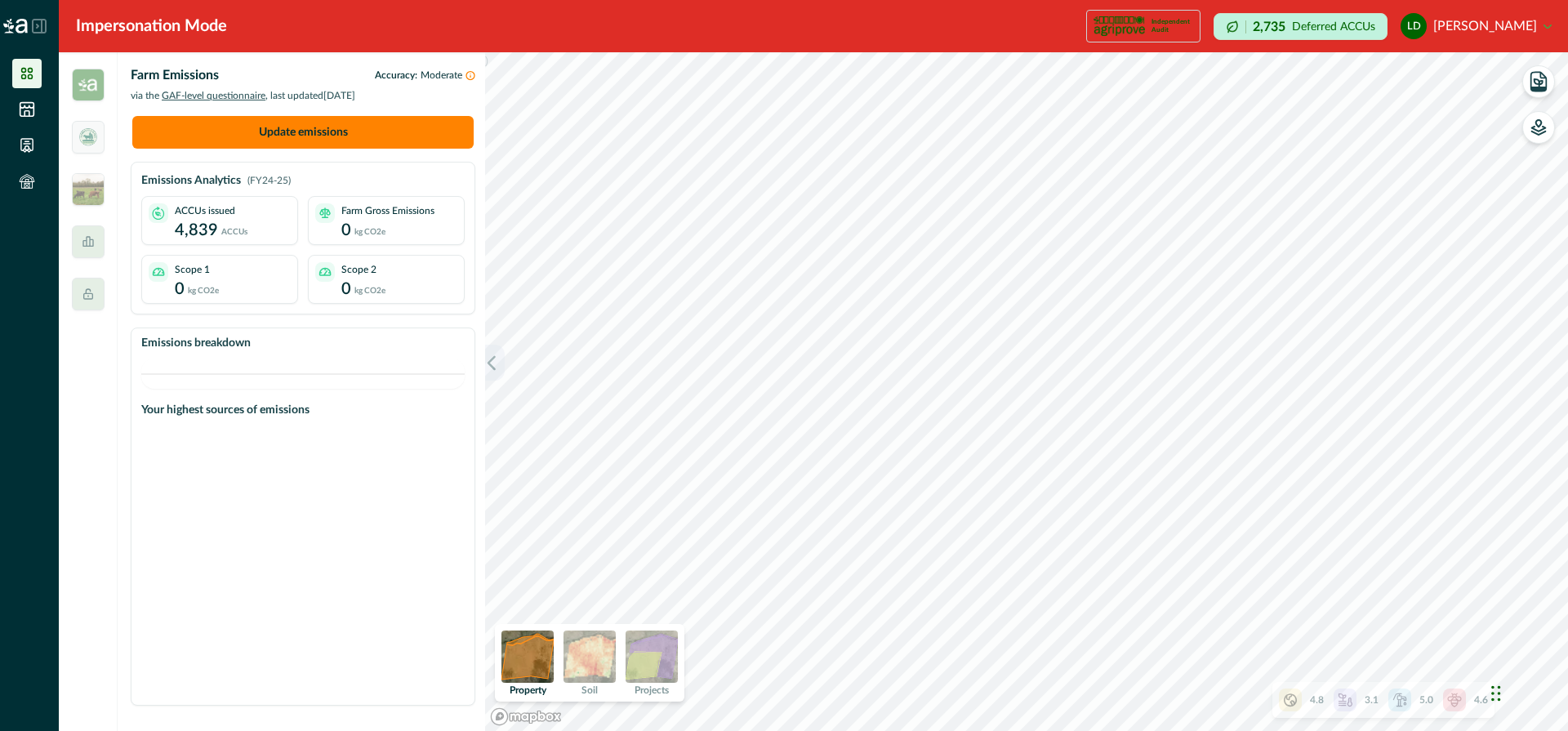
click at [495, 361] on icon "button" at bounding box center [491, 362] width 16 height 16
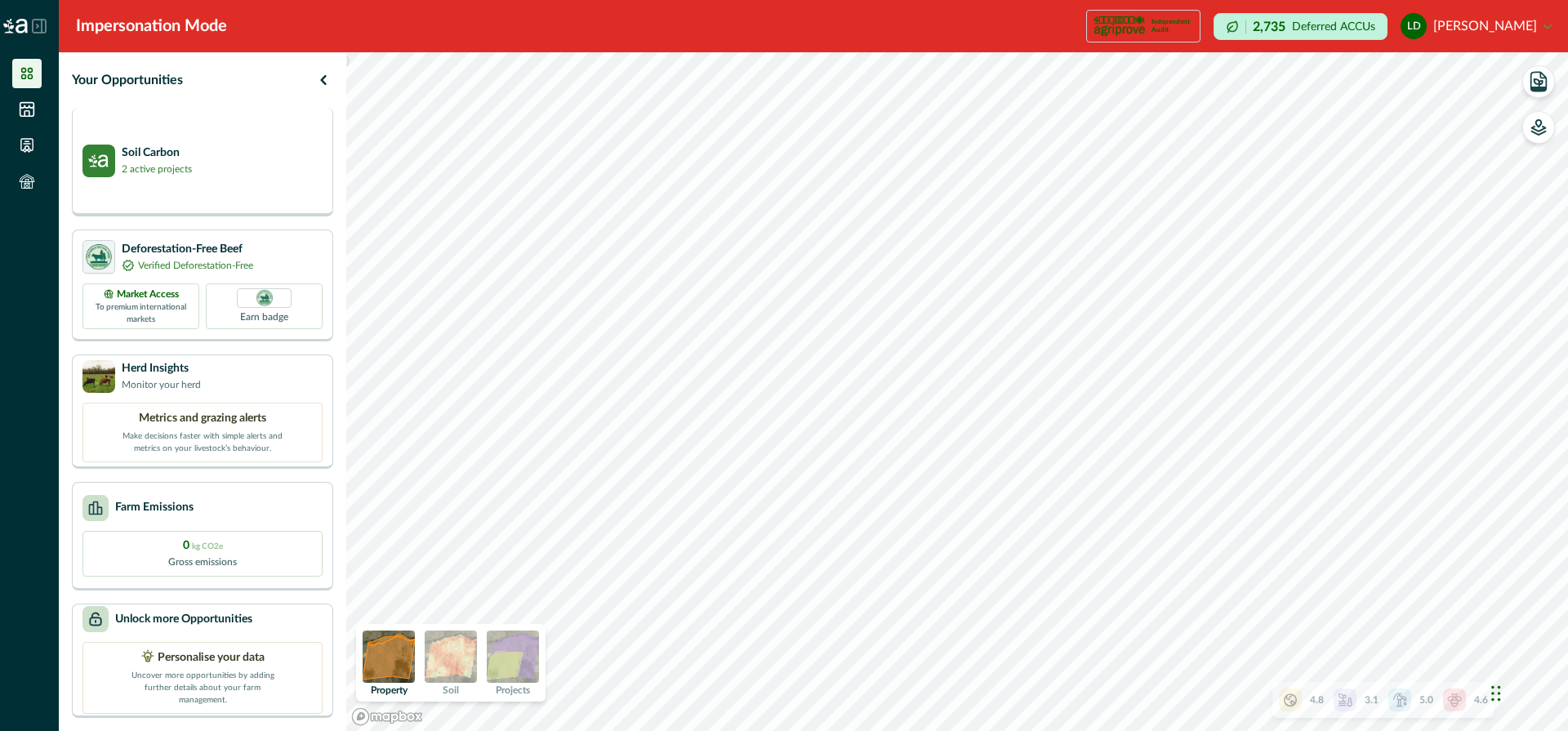
click at [158, 165] on p "2 active projects" at bounding box center [156, 168] width 70 height 14
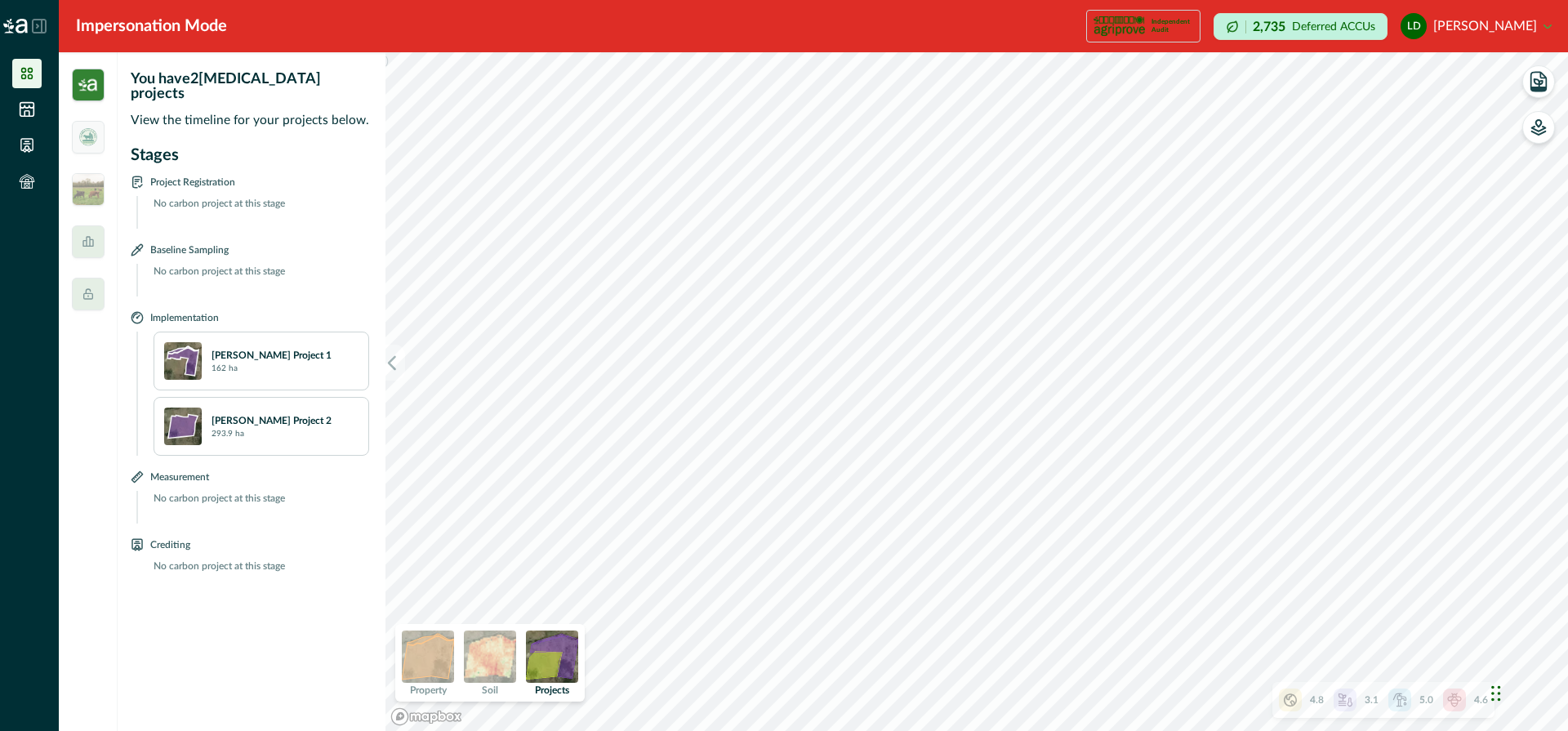
click at [299, 350] on div "[PERSON_NAME] Project 1 162 ha" at bounding box center [285, 361] width 147 height 27
click at [395, 359] on icon "button" at bounding box center [392, 362] width 16 height 16
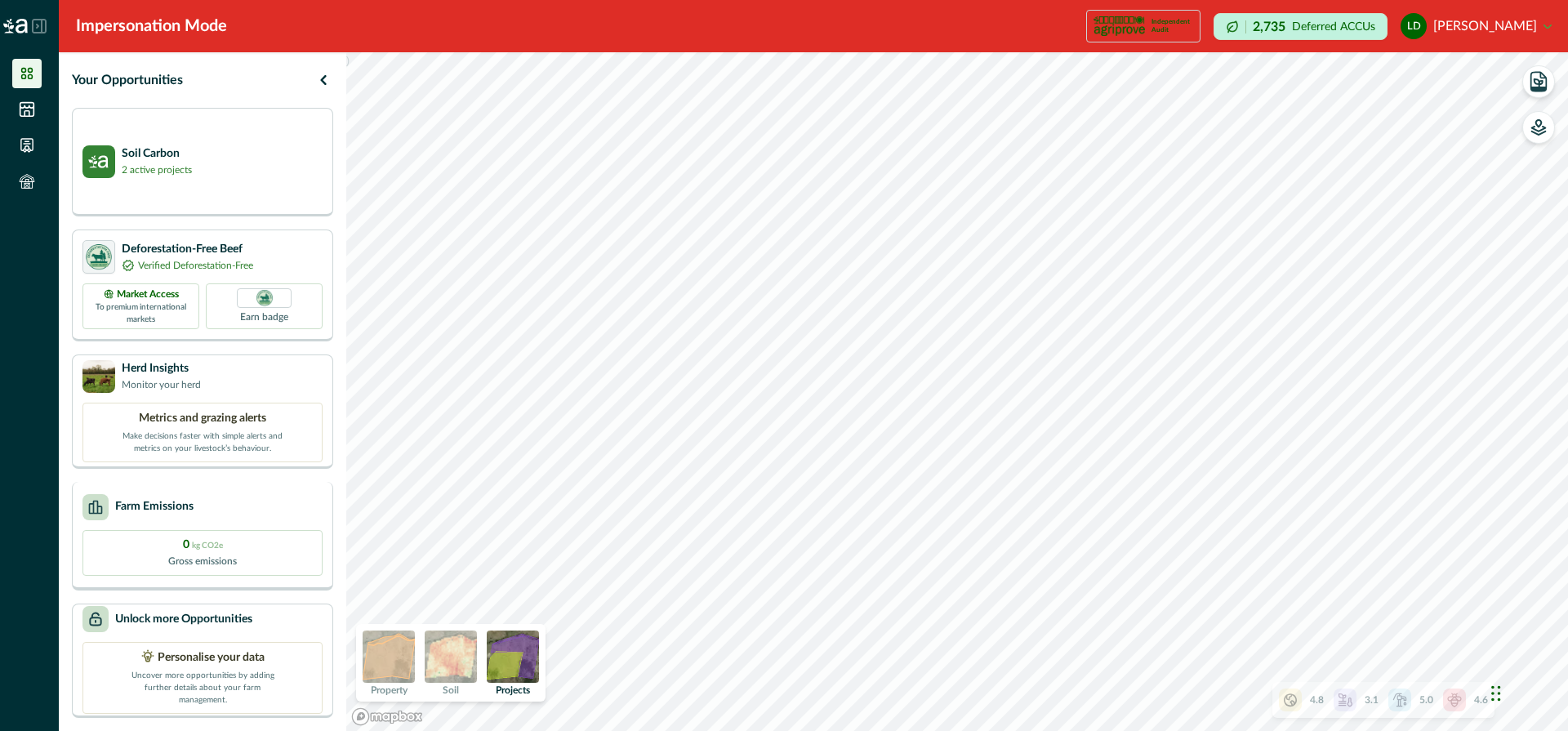
click at [228, 510] on div "Farm Emissions" at bounding box center [202, 506] width 240 height 26
